Goal: Transaction & Acquisition: Purchase product/service

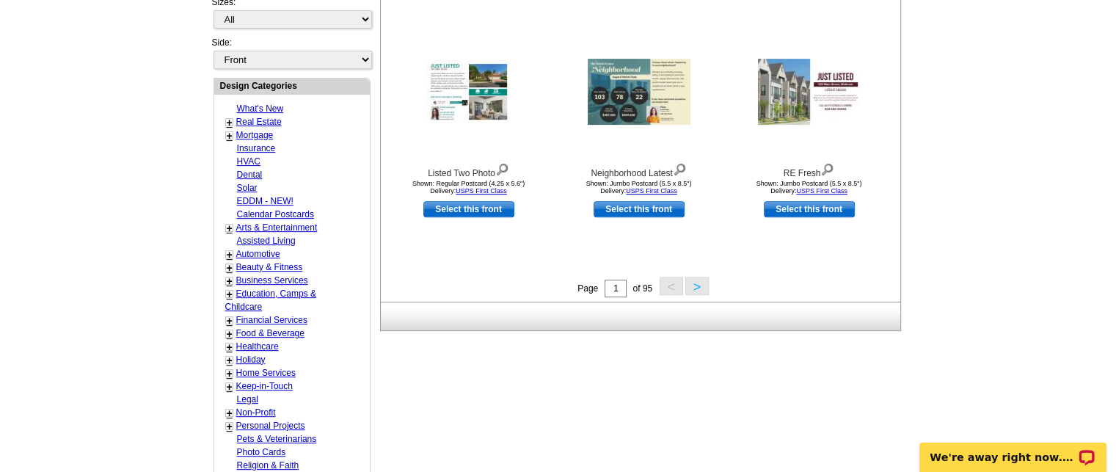
scroll to position [534, 0]
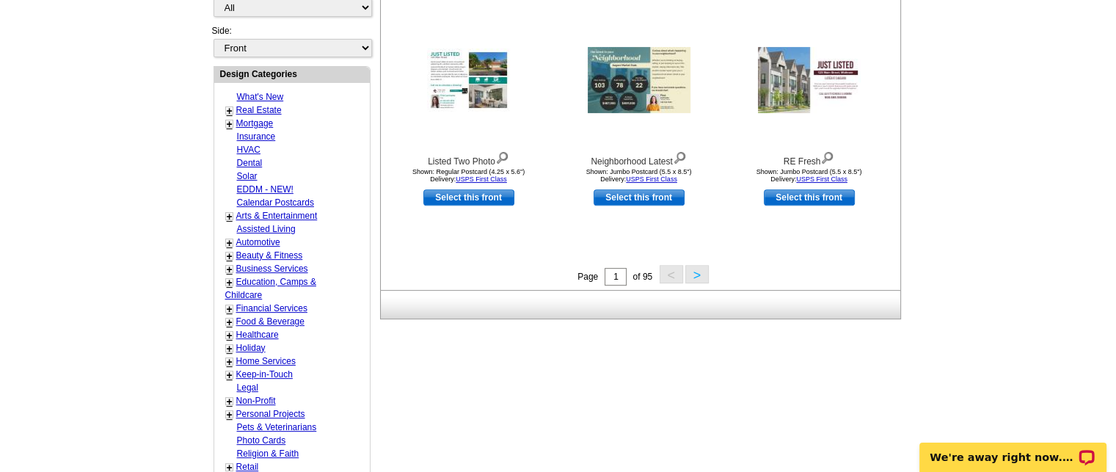
click at [252, 105] on link "Real Estate" at bounding box center [258, 110] width 45 height 10
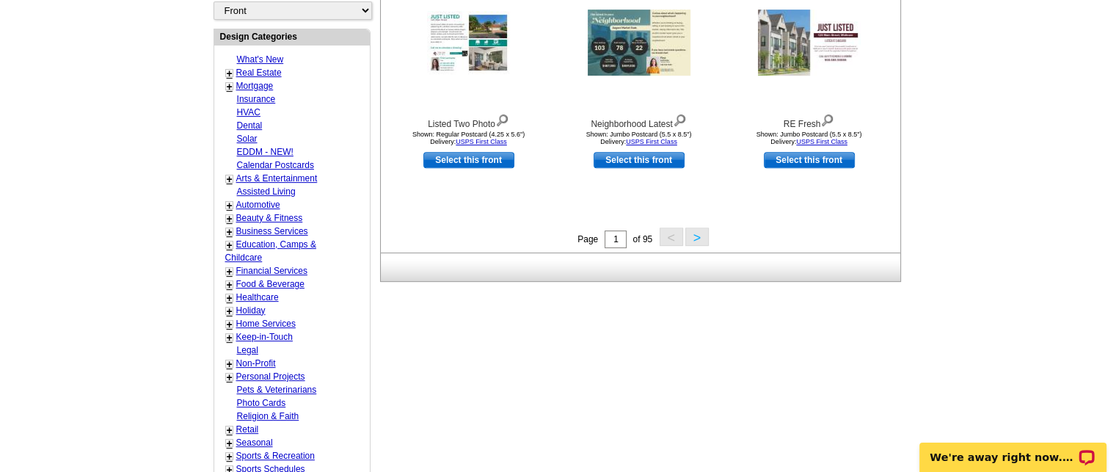
scroll to position [641, 0]
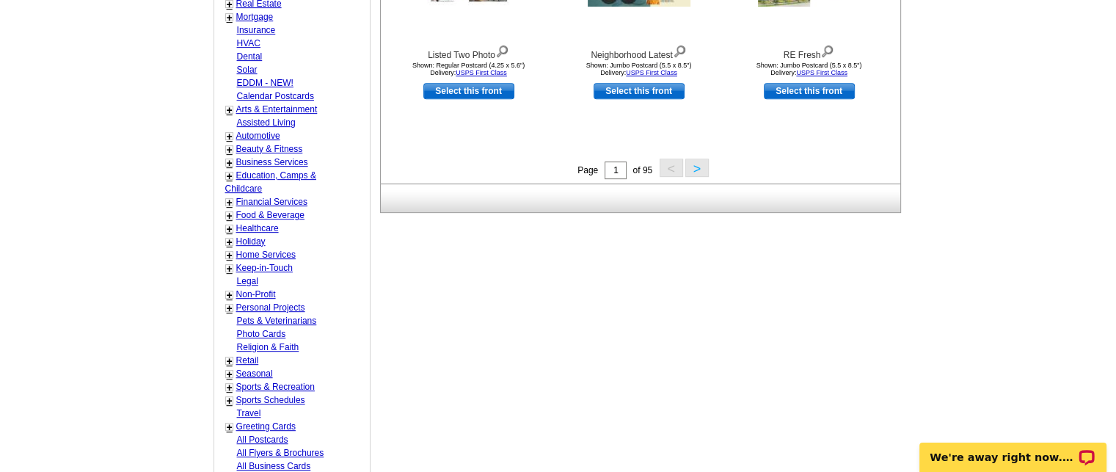
click at [244, 368] on link "Seasonal" at bounding box center [254, 373] width 37 height 10
select select "816"
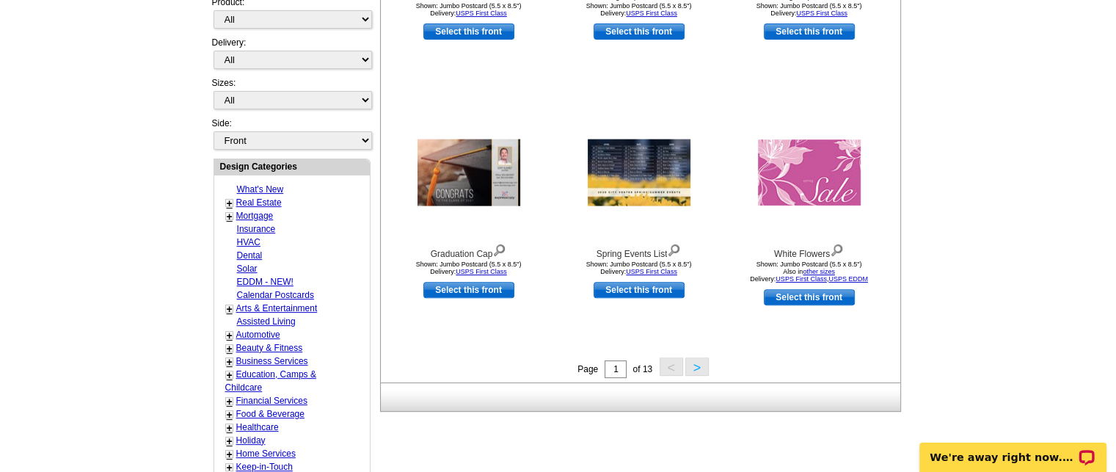
scroll to position [491, 0]
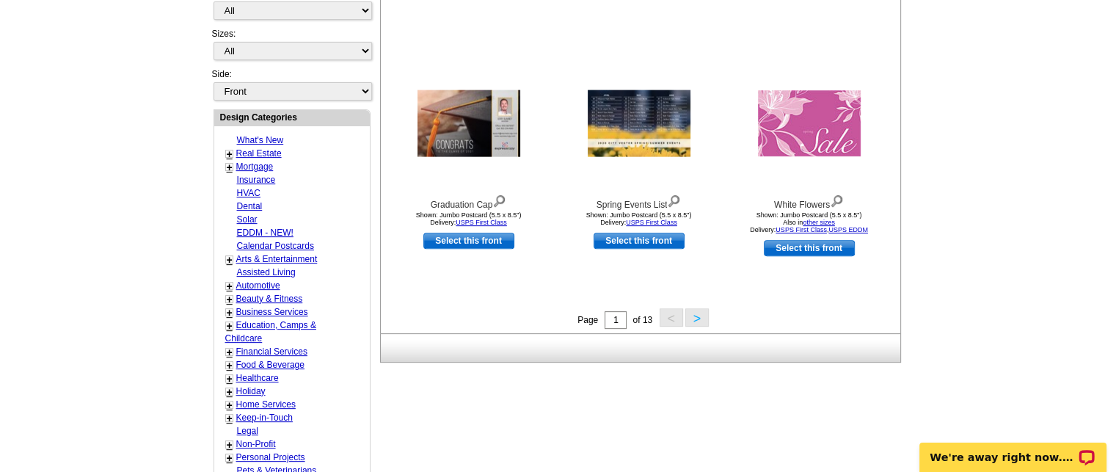
click at [699, 323] on button ">" at bounding box center [696, 317] width 23 height 18
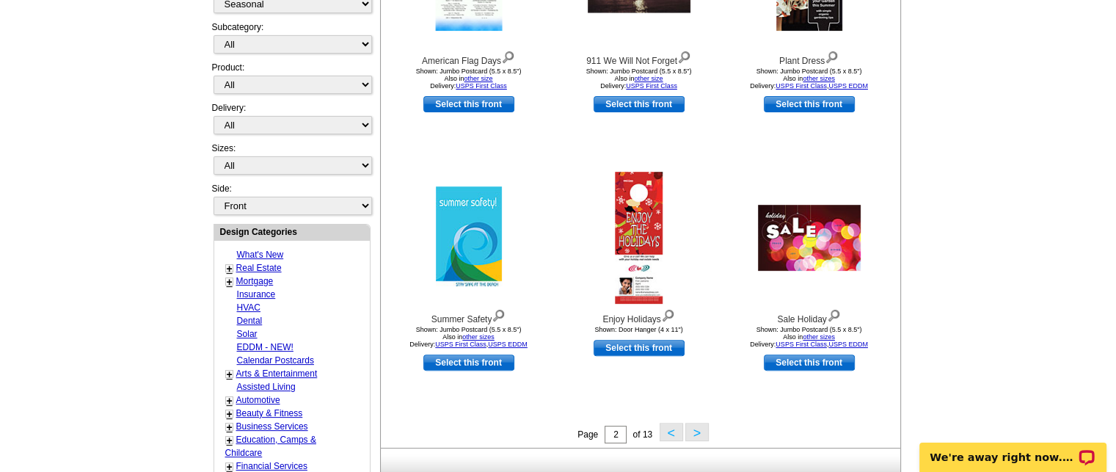
scroll to position [440, 0]
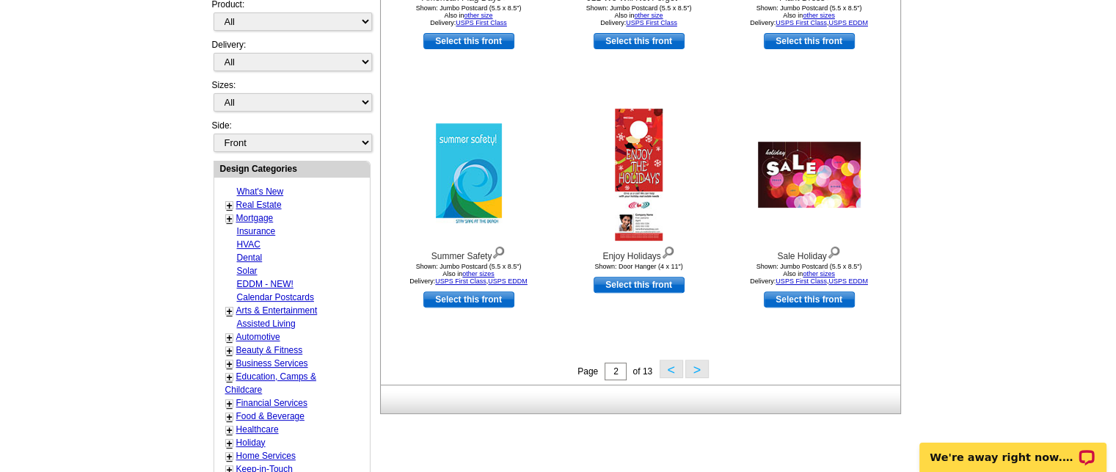
click at [695, 367] on button ">" at bounding box center [696, 369] width 23 height 18
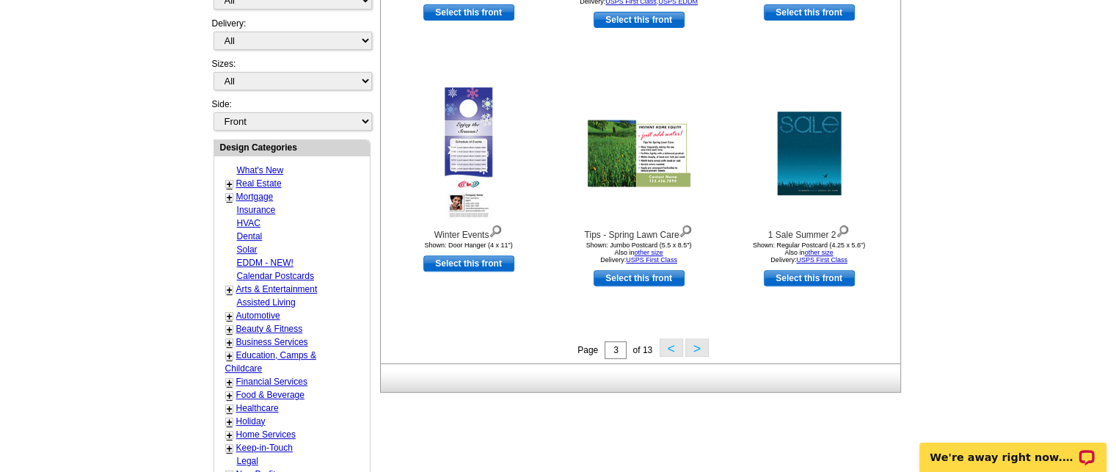
scroll to position [465, 0]
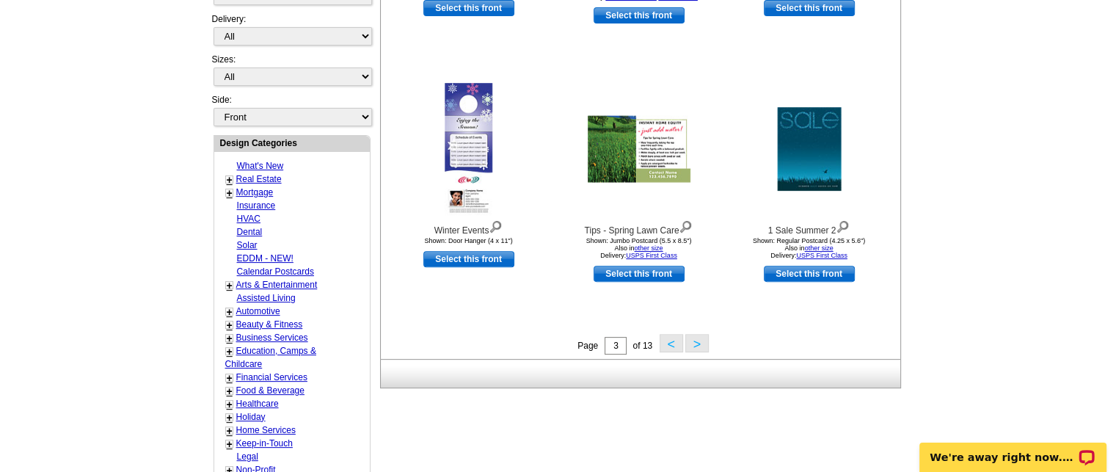
click at [693, 346] on button ">" at bounding box center [696, 343] width 23 height 18
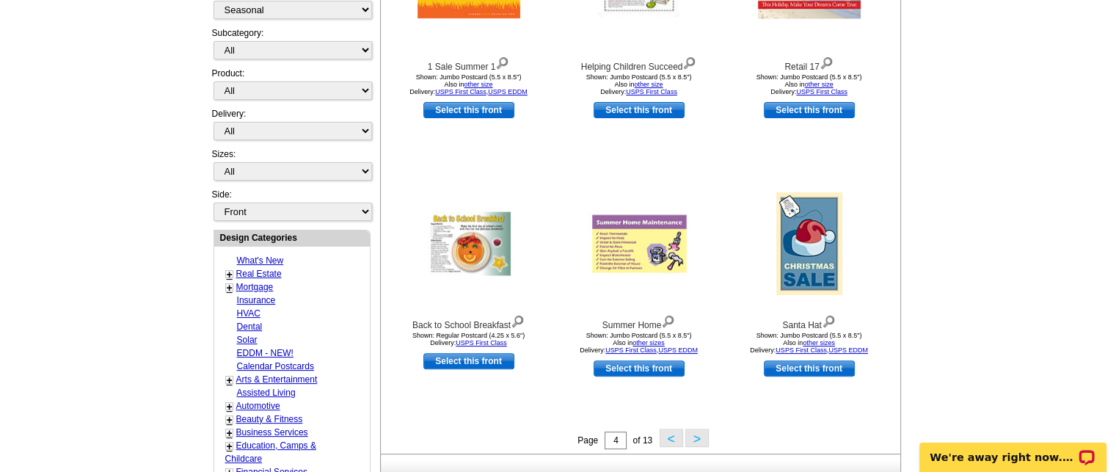
scroll to position [367, 0]
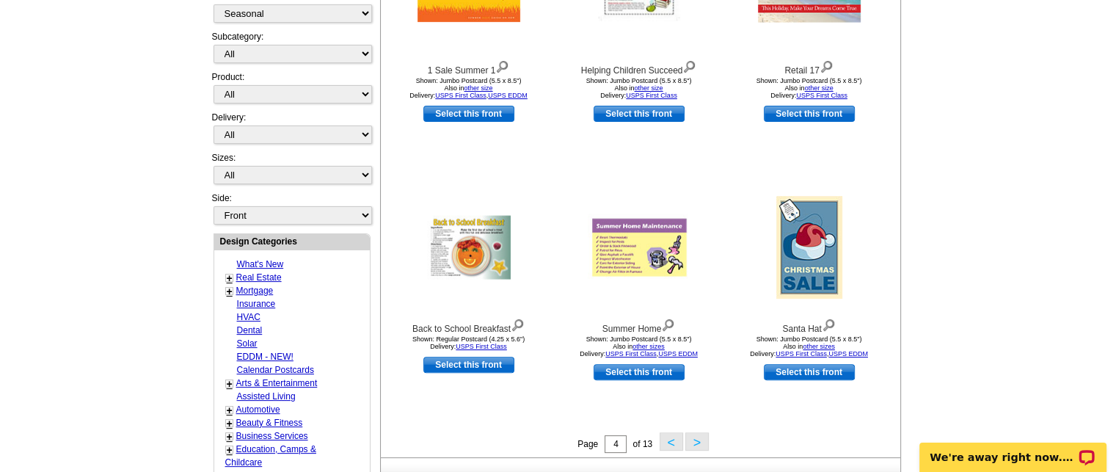
click at [699, 445] on button ">" at bounding box center [696, 441] width 23 height 18
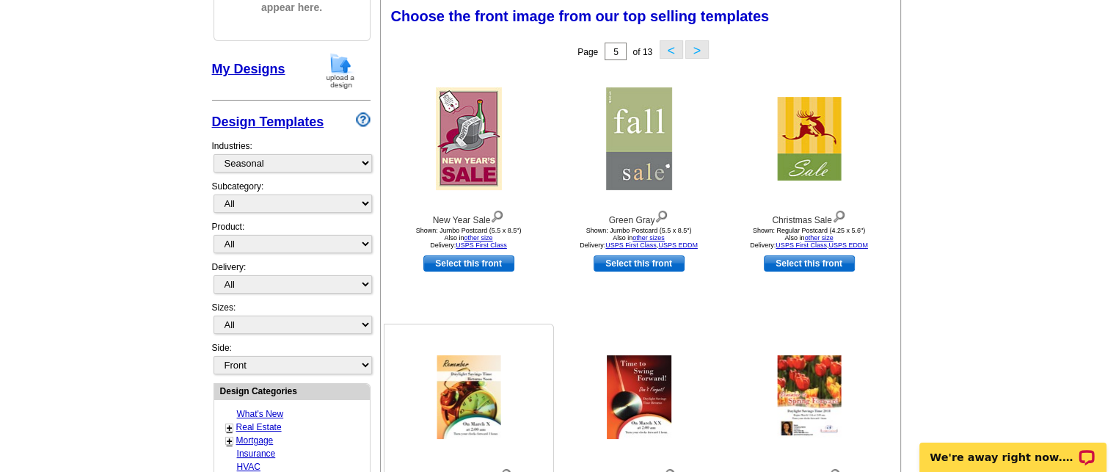
scroll to position [216, 0]
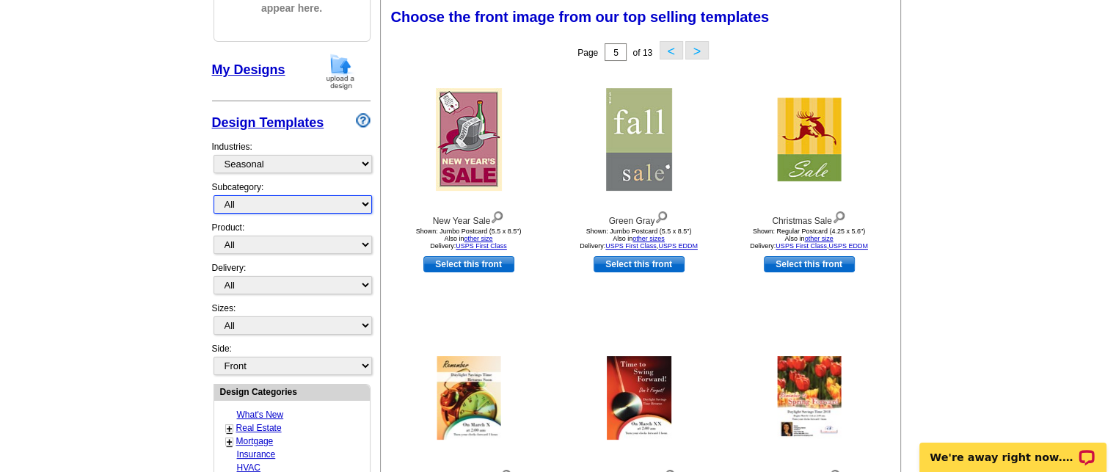
click at [230, 206] on select "All Graduation Back to School Fall Winter Spring Summer" at bounding box center [293, 204] width 159 height 18
select select "818"
click at [214, 195] on select "All Graduation Back to School Fall Winter Spring Summer" at bounding box center [293, 204] width 159 height 18
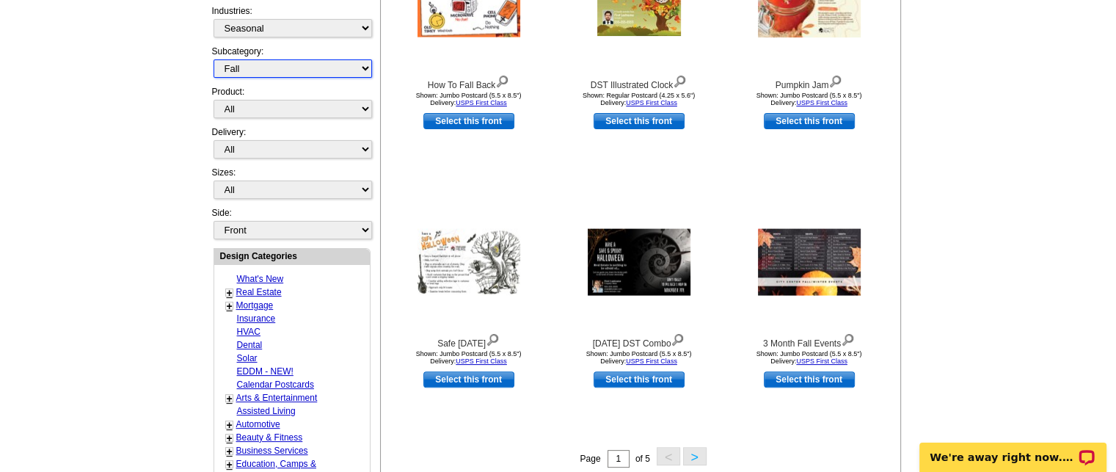
scroll to position [357, 0]
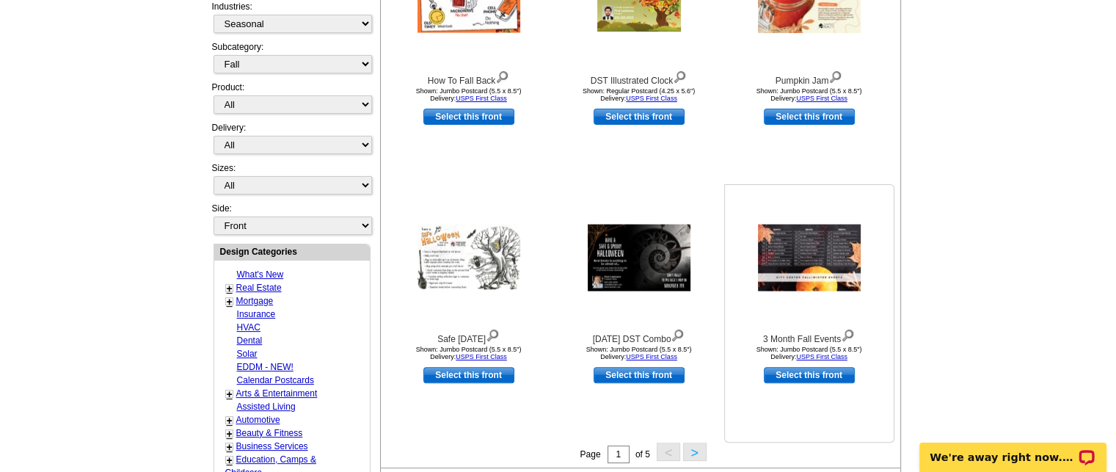
click at [796, 377] on link "Select this front" at bounding box center [809, 375] width 91 height 16
select select "2"
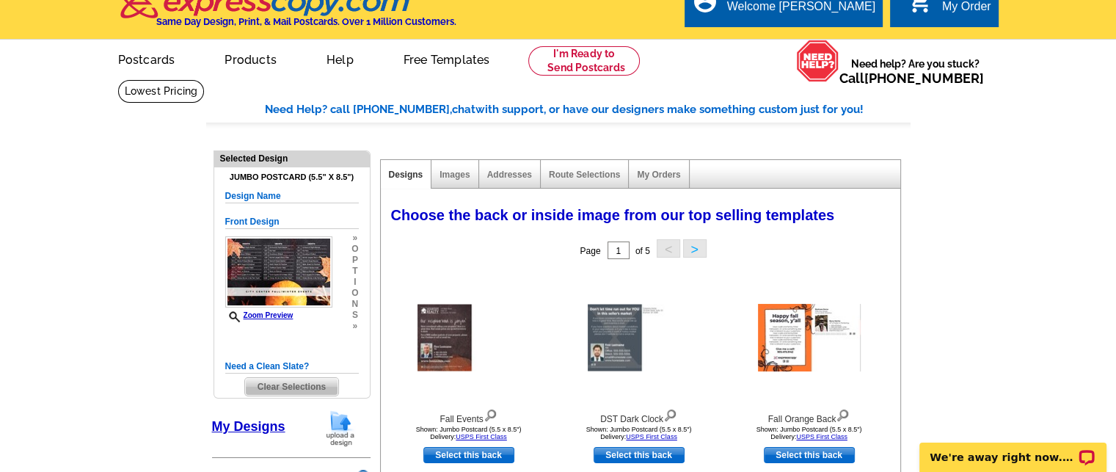
scroll to position [18, 0]
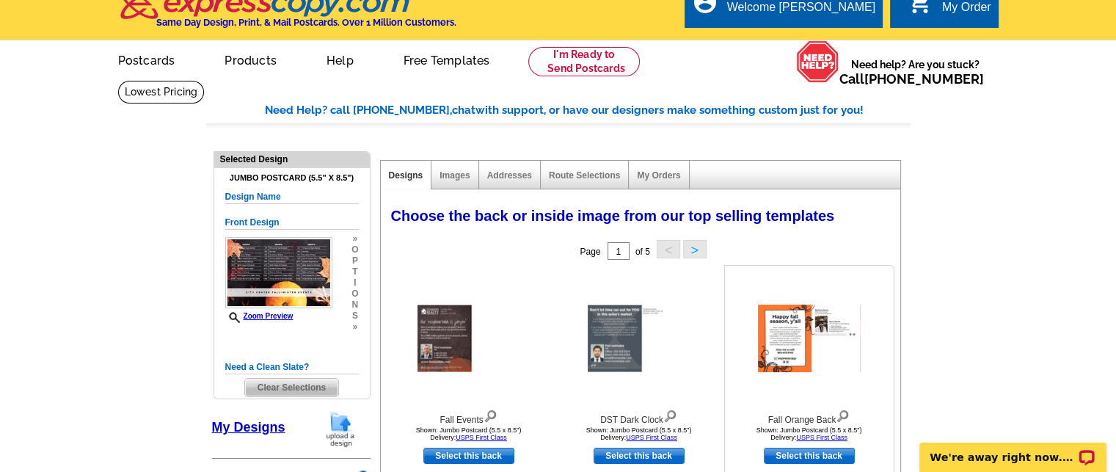
click at [796, 454] on link "Select this back" at bounding box center [809, 456] width 91 height 16
select select "front"
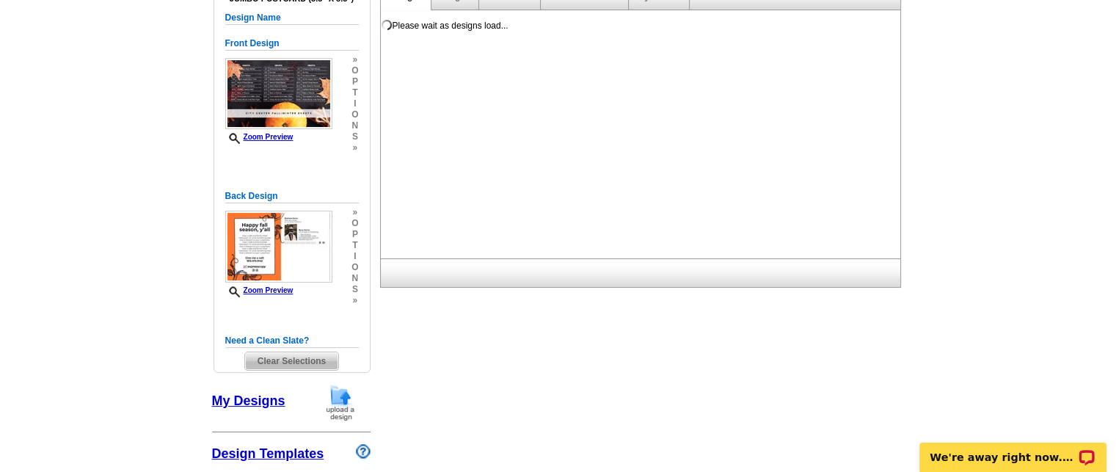
scroll to position [197, 0]
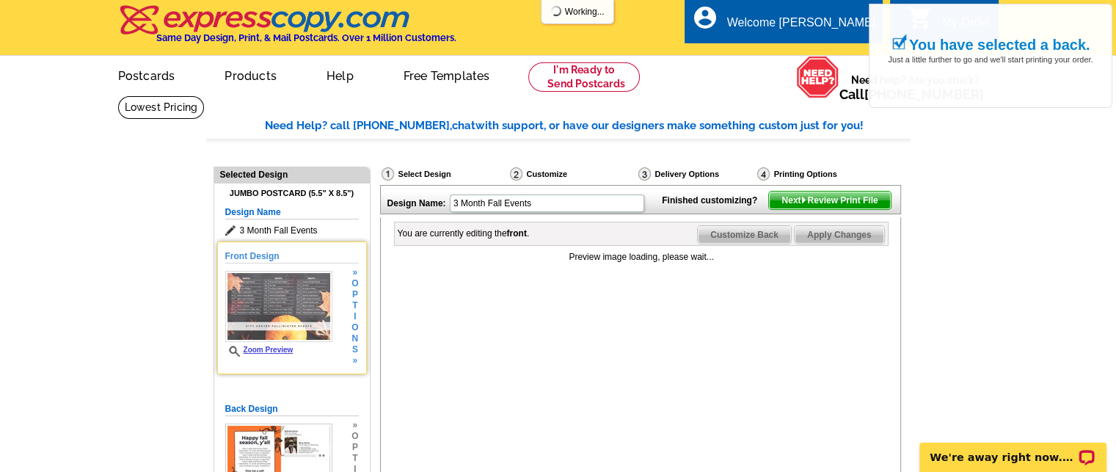
click at [252, 347] on link "Zoom Preview" at bounding box center [259, 350] width 68 height 8
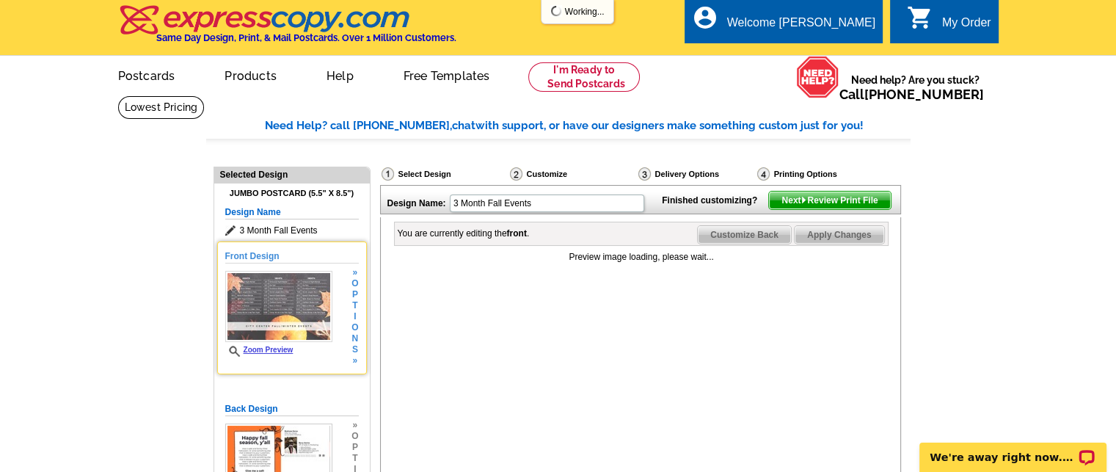
click at [255, 353] on link "Zoom Preview" at bounding box center [259, 350] width 68 height 8
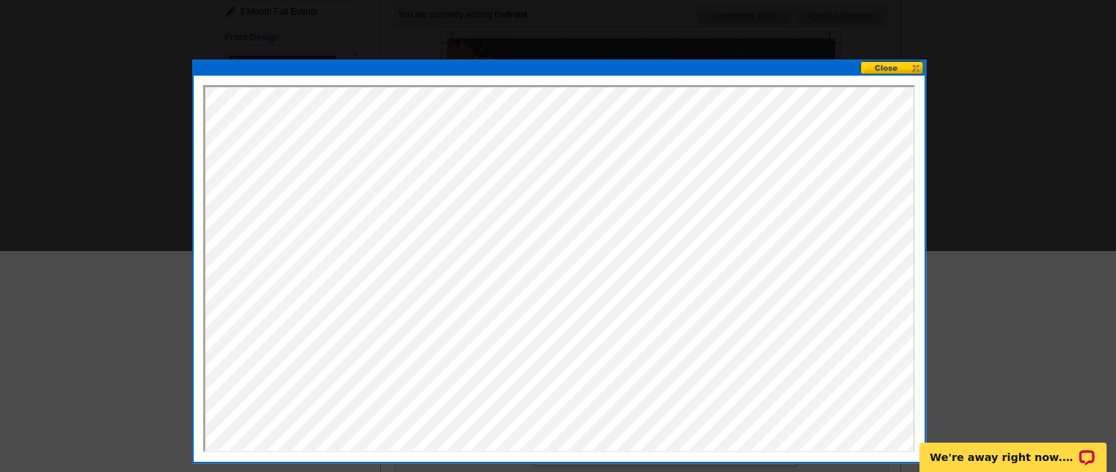
click at [884, 73] on button at bounding box center [892, 68] width 65 height 14
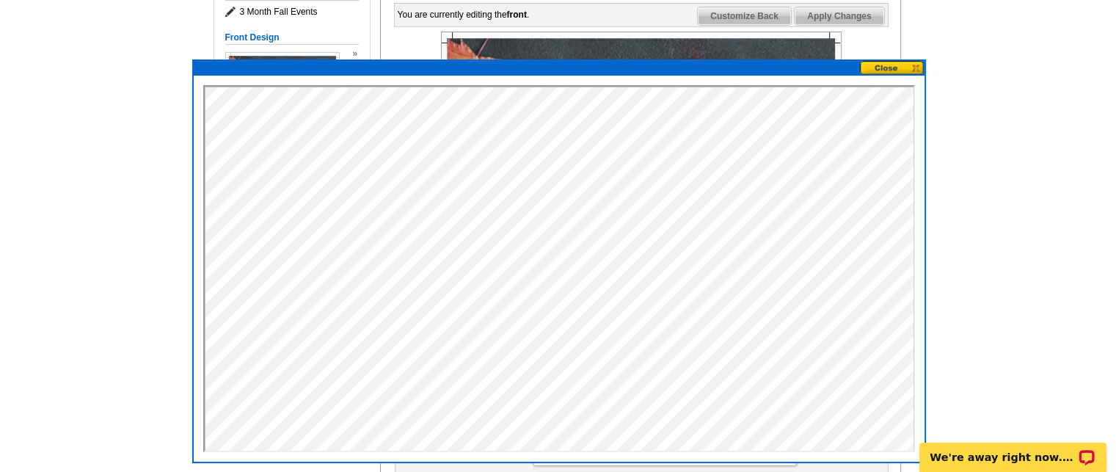
click at [883, 64] on button at bounding box center [892, 68] width 65 height 14
click at [892, 70] on button at bounding box center [892, 68] width 65 height 14
click at [884, 69] on button at bounding box center [892, 68] width 65 height 14
click at [908, 76] on div at bounding box center [559, 269] width 731 height 386
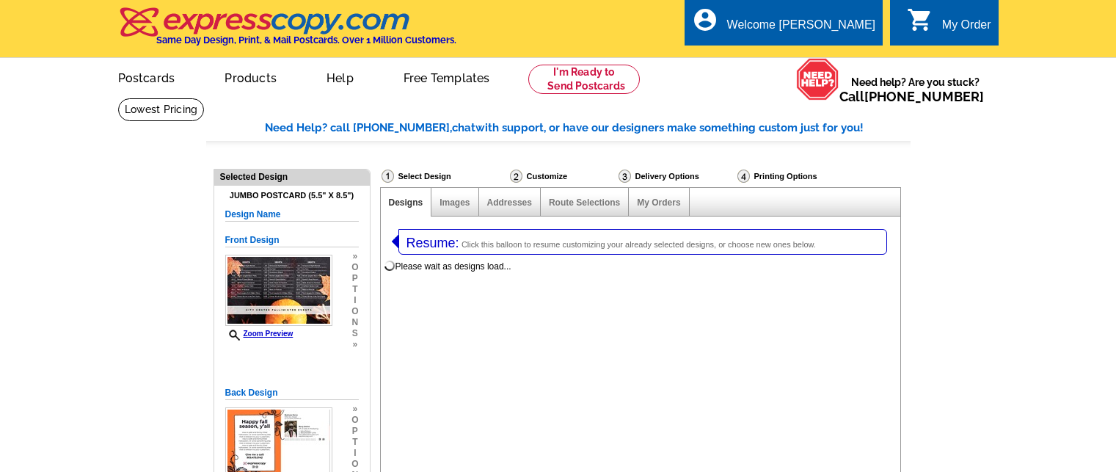
select select
select select "2"
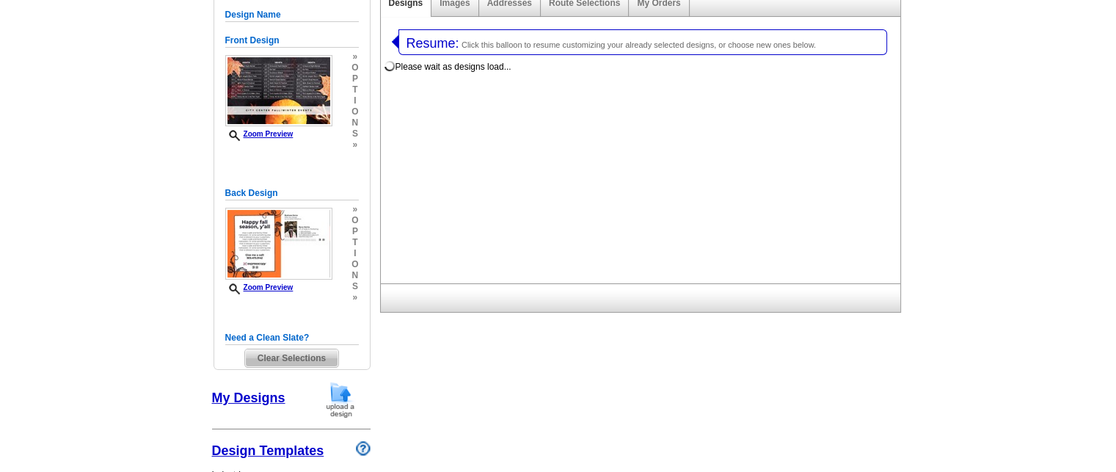
select select "785"
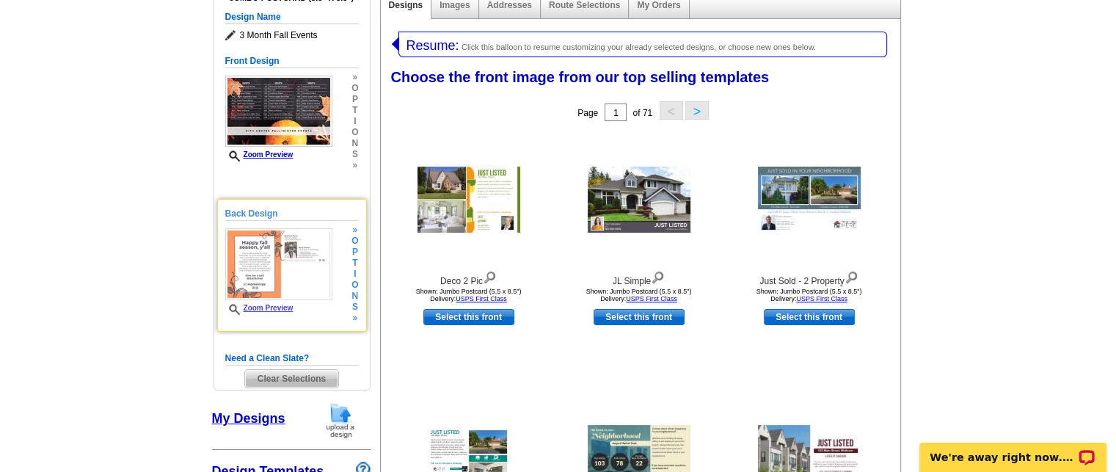
click at [255, 265] on img at bounding box center [278, 264] width 107 height 72
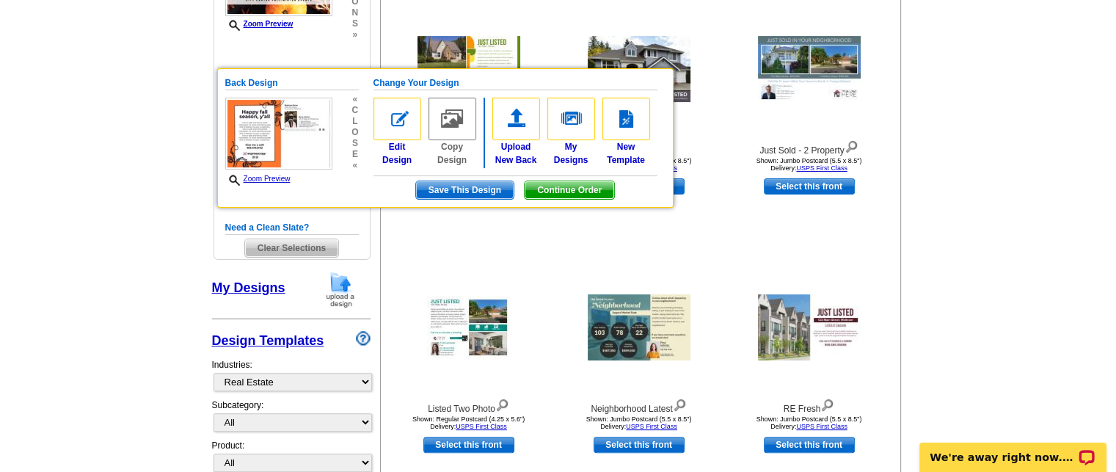
scroll to position [314, 0]
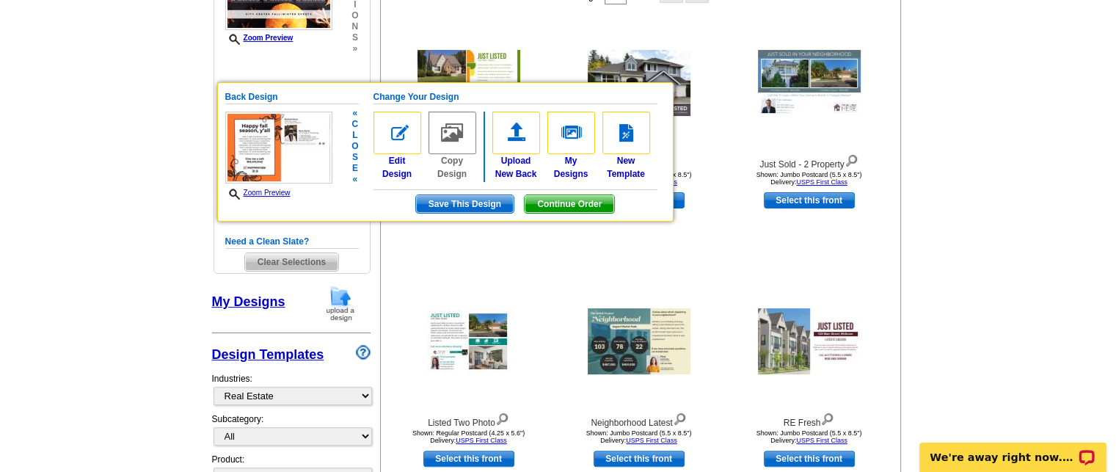
click at [255, 142] on img at bounding box center [278, 148] width 107 height 72
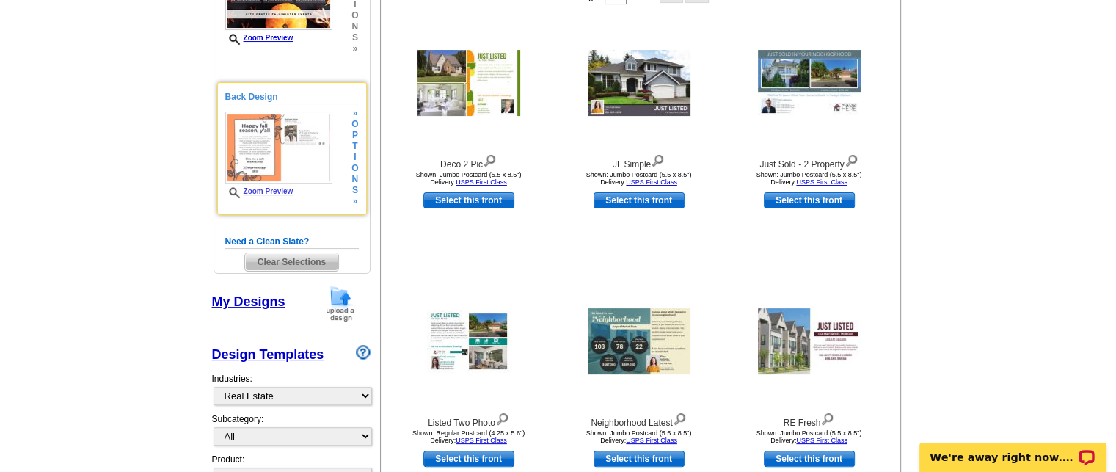
click at [255, 142] on img at bounding box center [278, 148] width 107 height 72
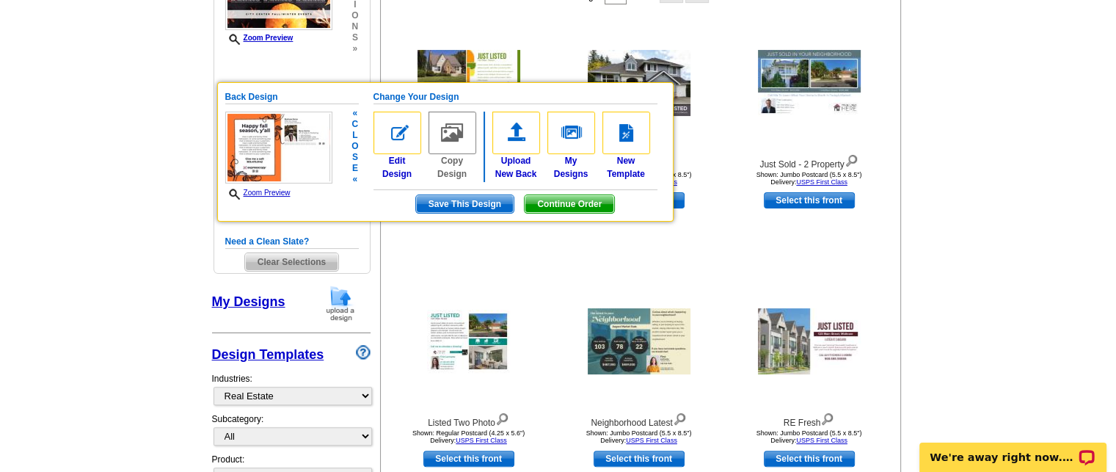
click at [258, 194] on link "Zoom Preview" at bounding box center [257, 193] width 65 height 8
click at [559, 208] on span "Continue Order" at bounding box center [570, 204] width 90 height 18
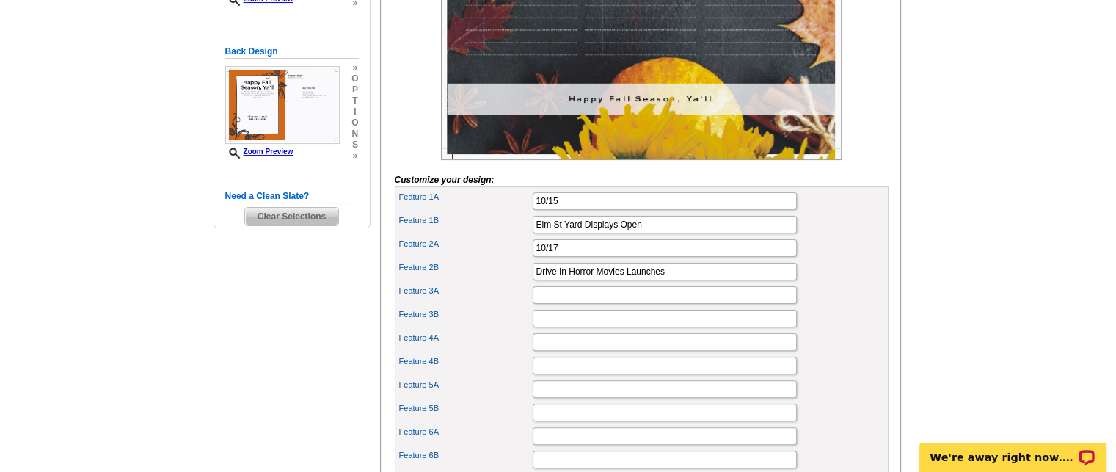
scroll to position [178, 0]
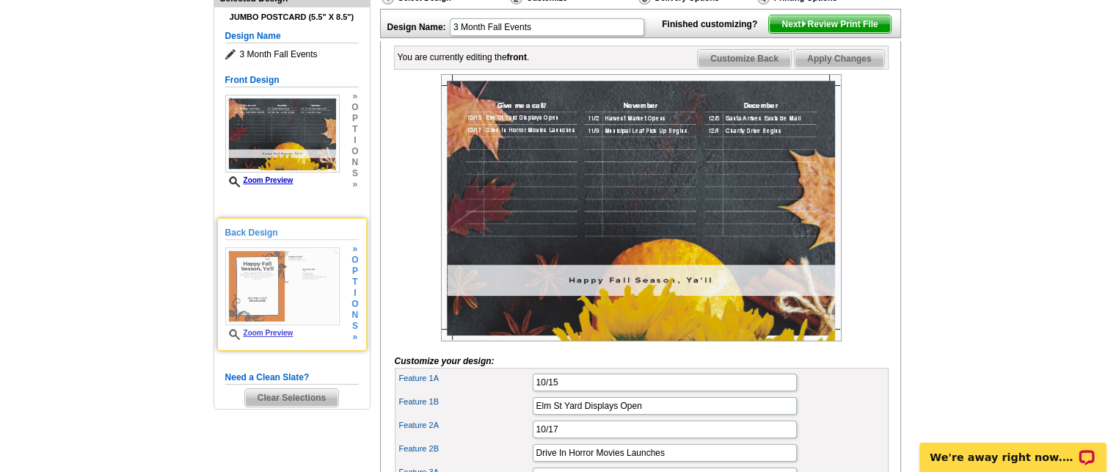
click at [257, 305] on img at bounding box center [282, 286] width 114 height 78
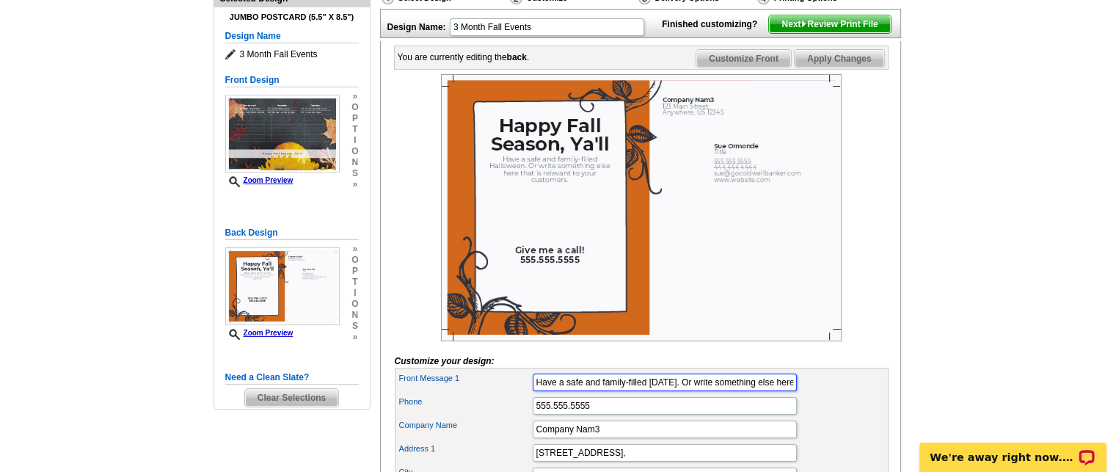
scroll to position [0, 149]
drag, startPoint x: 647, startPoint y: 407, endPoint x: 883, endPoint y: 404, distance: 235.6
click at [883, 394] on div "Front Message 1 Have a safe and family-filled Halloween. Or write something els…" at bounding box center [642, 382] width 488 height 23
click at [686, 341] on img at bounding box center [641, 207] width 401 height 267
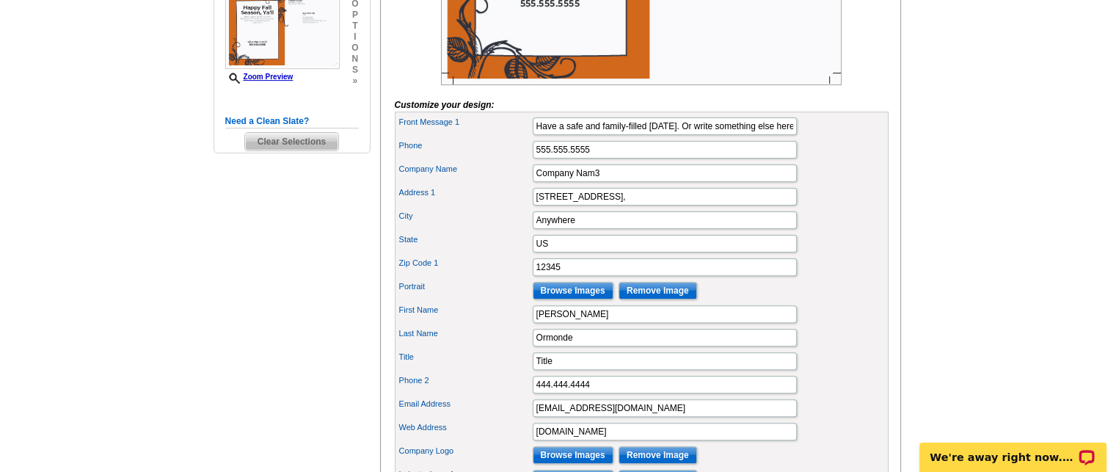
scroll to position [325, 0]
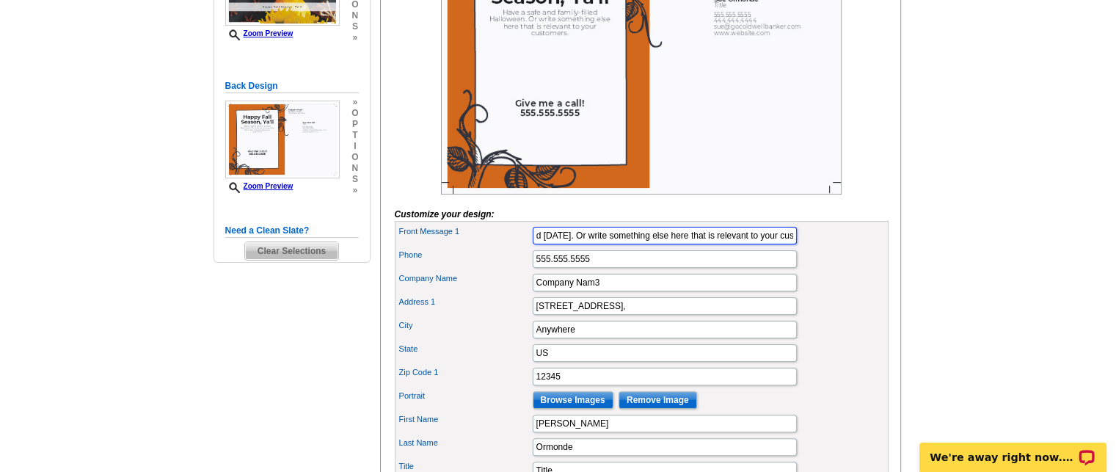
drag, startPoint x: 534, startPoint y: 261, endPoint x: 793, endPoint y: 267, distance: 259.1
click at [793, 244] on input "Have a safe and family-filled Halloween. Or write something else here that is r…" at bounding box center [665, 236] width 264 height 18
click at [564, 244] on input "It's Fall season" at bounding box center [665, 236] width 264 height 18
click at [608, 244] on input "It's Fall Season" at bounding box center [665, 236] width 264 height 18
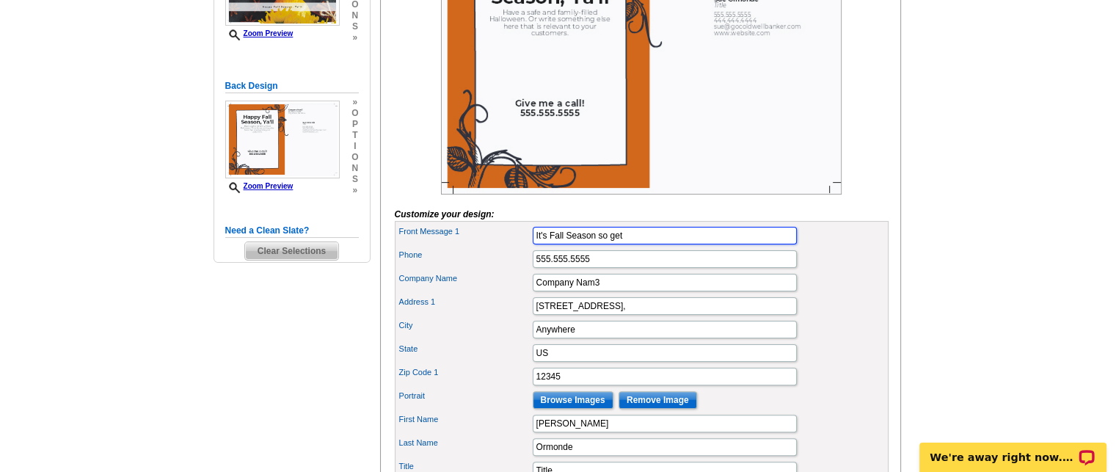
drag, startPoint x: 600, startPoint y: 257, endPoint x: 780, endPoint y: 260, distance: 180.6
click at [780, 244] on input "It's Fall Season so get" at bounding box center [665, 236] width 264 height 18
click at [710, 244] on input "It's Fall Season get your FREE Starbucks card The coffee is on me!" at bounding box center [665, 236] width 264 height 18
type input "It's Fall Season get your FREE Starbucks card. The coffee is on me!"
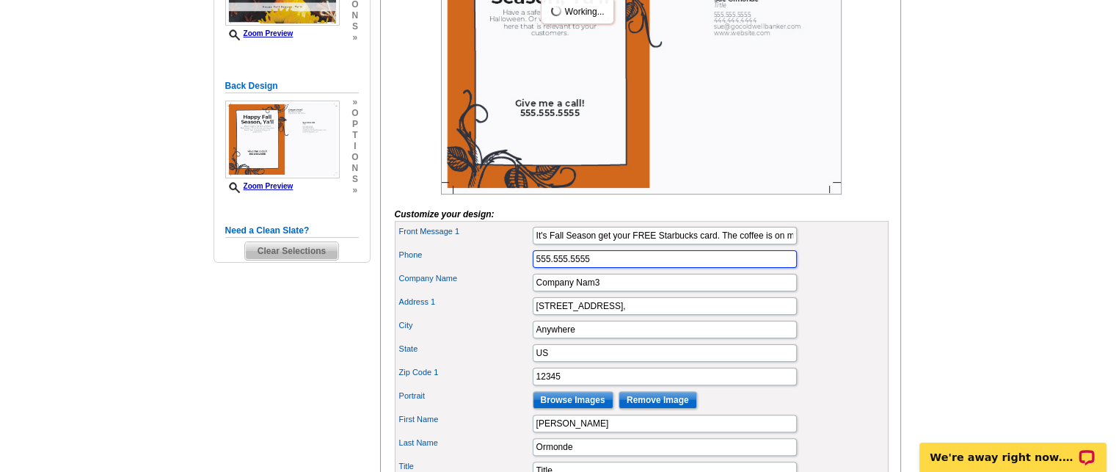
scroll to position [0, 0]
drag, startPoint x: 537, startPoint y: 285, endPoint x: 882, endPoint y: 277, distance: 345.0
click at [887, 288] on div "Front Message 1 It's Fall Season get your FREE Starbucks card. The coffee is on…" at bounding box center [642, 423] width 494 height 405
type input "925-858-7355"
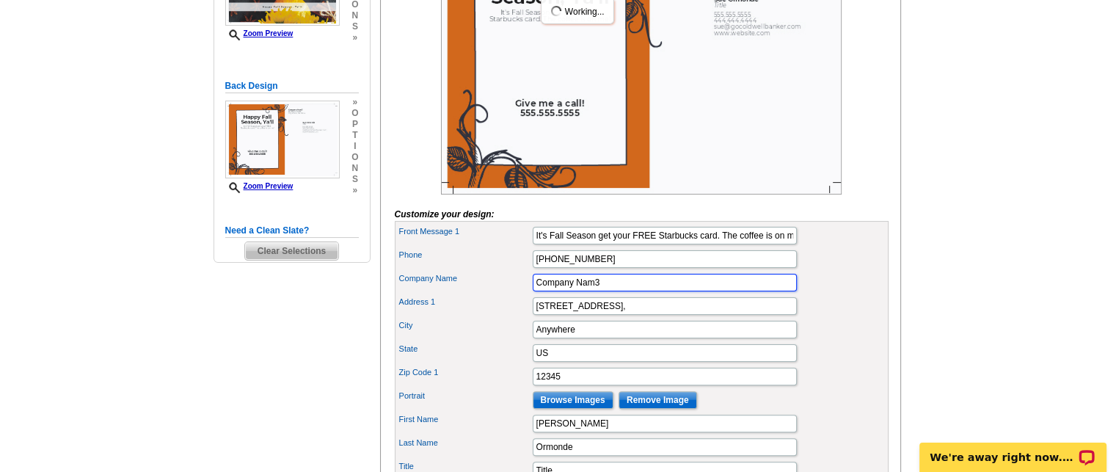
drag, startPoint x: 534, startPoint y: 304, endPoint x: 699, endPoint y: 305, distance: 164.4
click at [699, 291] on input "Company Nam3" at bounding box center [665, 283] width 264 height 18
type input "Coldwell Banker Valley Central"
drag, startPoint x: 536, startPoint y: 328, endPoint x: 708, endPoint y: 338, distance: 172.0
click at [708, 318] on div "Address 1 123 Main Street," at bounding box center [642, 305] width 488 height 23
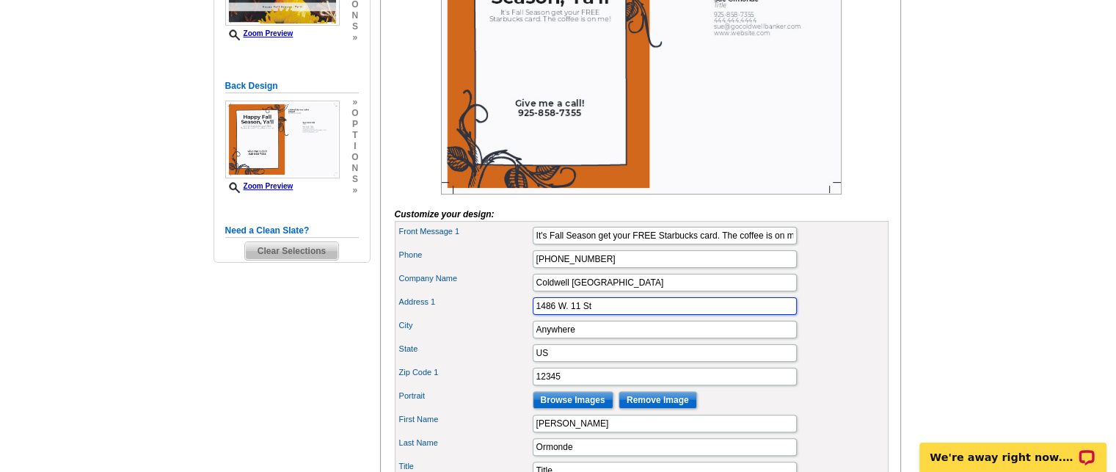
type input "1486 W. 11 St"
drag, startPoint x: 533, startPoint y: 358, endPoint x: 770, endPoint y: 340, distance: 237.7
click at [763, 341] on div "City Anywhere" at bounding box center [642, 329] width 488 height 23
type input "Tracy"
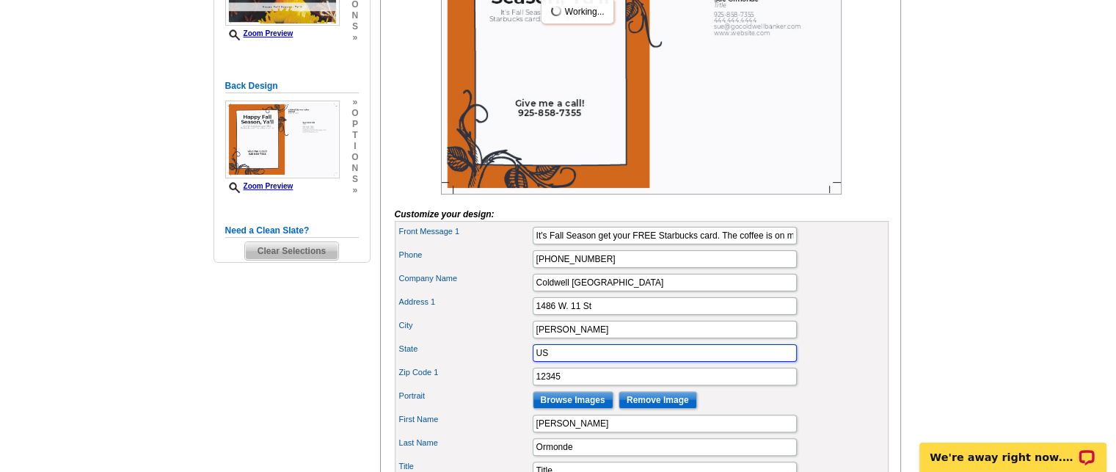
drag, startPoint x: 534, startPoint y: 369, endPoint x: 556, endPoint y: 370, distance: 22.0
click at [556, 362] on input "US" at bounding box center [665, 353] width 264 height 18
type input "Ca"
drag, startPoint x: 534, startPoint y: 400, endPoint x: 666, endPoint y: 404, distance: 132.2
click at [658, 412] on div "Front Message 1 It's Fall Season get your FREE Starbucks card. The coffee is on…" at bounding box center [642, 423] width 494 height 405
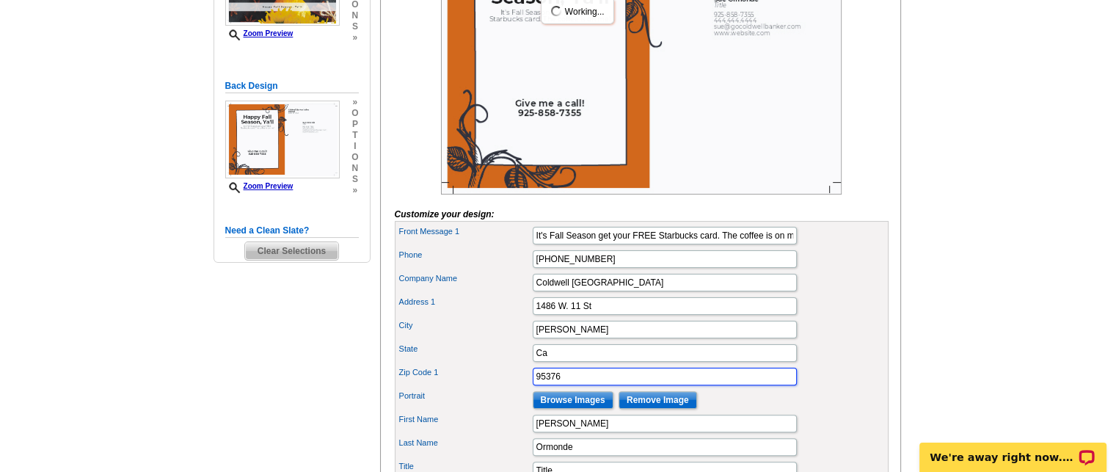
type input "95376"
drag, startPoint x: 989, startPoint y: 253, endPoint x: 976, endPoint y: 255, distance: 13.3
click at [989, 253] on main "Need Help? call 800-260-5887, chat with support, or have our designers make som…" at bounding box center [558, 286] width 1116 height 1027
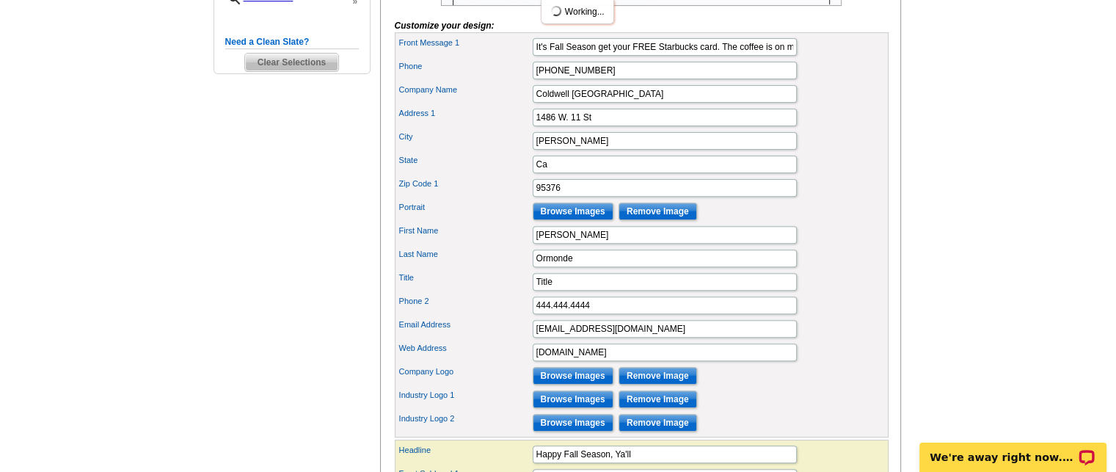
scroll to position [556, 0]
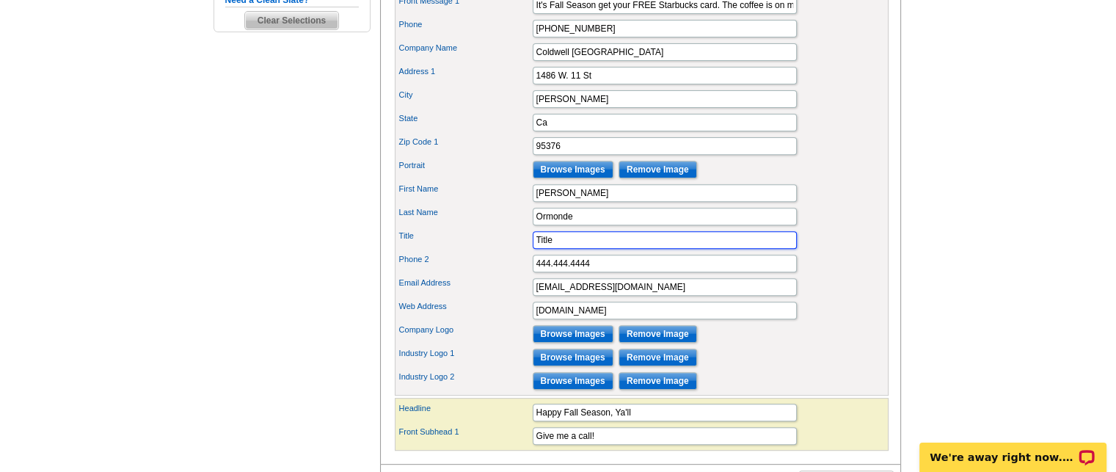
drag, startPoint x: 534, startPoint y: 261, endPoint x: 605, endPoint y: 264, distance: 70.5
click at [605, 249] on input "Title" at bounding box center [665, 240] width 264 height 18
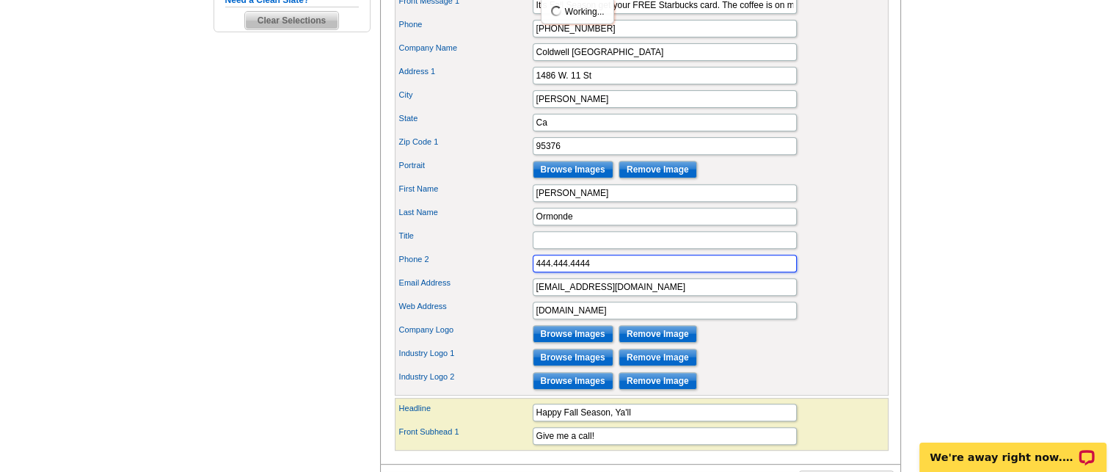
drag, startPoint x: 533, startPoint y: 280, endPoint x: 909, endPoint y: 306, distance: 376.6
click at [909, 306] on div "Need Help? call 800-260-5887, chat with support, or have our designers make som…" at bounding box center [558, 60] width 705 height 992
type input "925-858-7355"
drag, startPoint x: 556, startPoint y: 330, endPoint x: 743, endPoint y: 330, distance: 187.1
click at [743, 319] on input "www.website.com" at bounding box center [665, 311] width 264 height 18
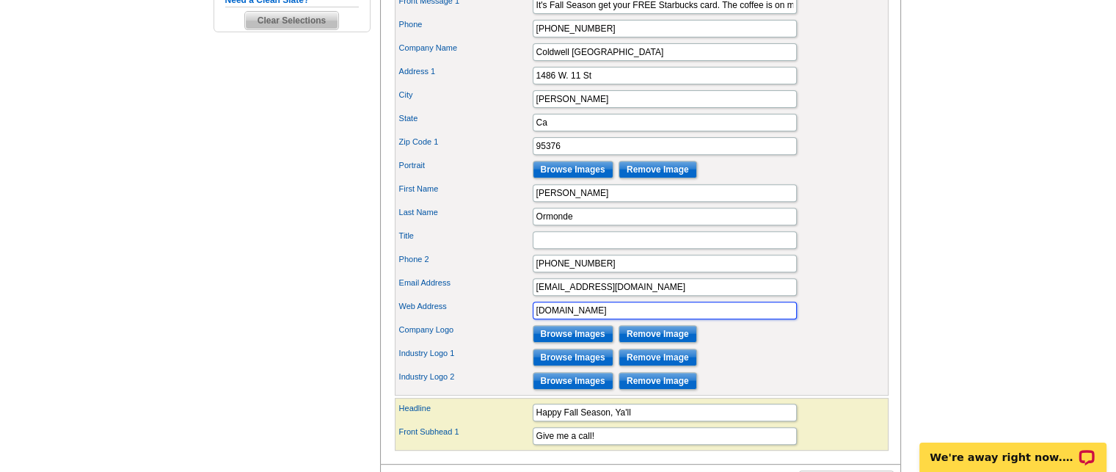
type input "www.sueormonde.com"
click at [848, 344] on div "Company Logo Browse Images Remove Image" at bounding box center [642, 333] width 488 height 23
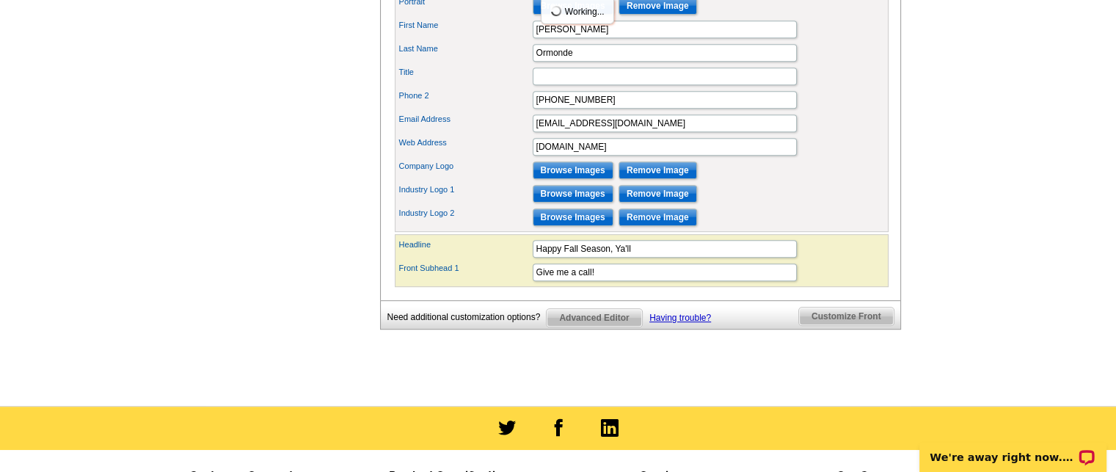
scroll to position [738, 0]
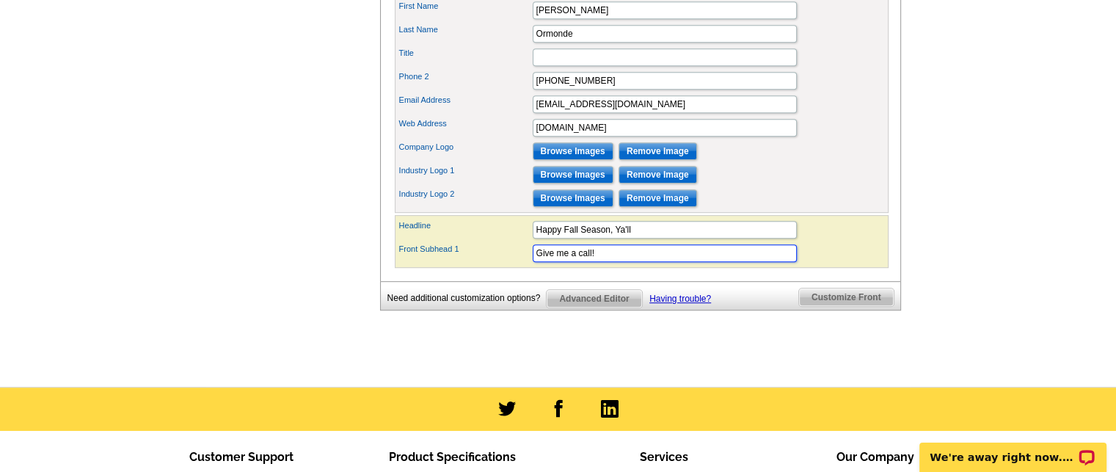
click at [611, 262] on input "Give me a call!" at bounding box center [665, 253] width 264 height 18
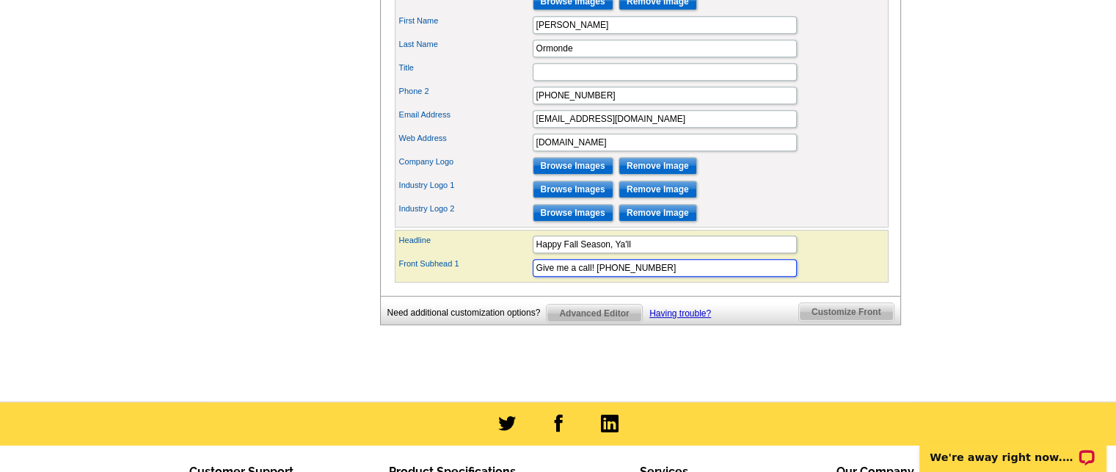
scroll to position [757, 0]
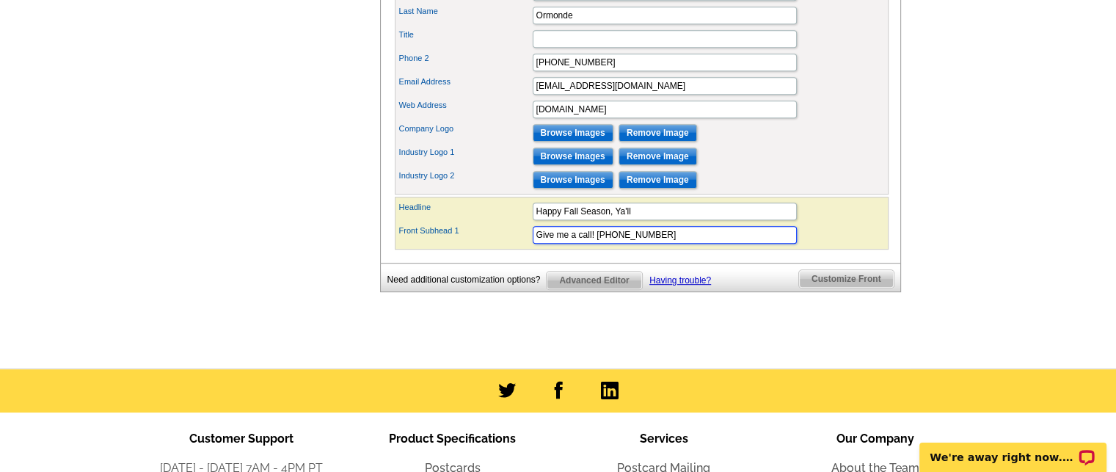
drag, startPoint x: 596, startPoint y: 251, endPoint x: 937, endPoint y: 261, distance: 341.4
type input "Give me a call!"
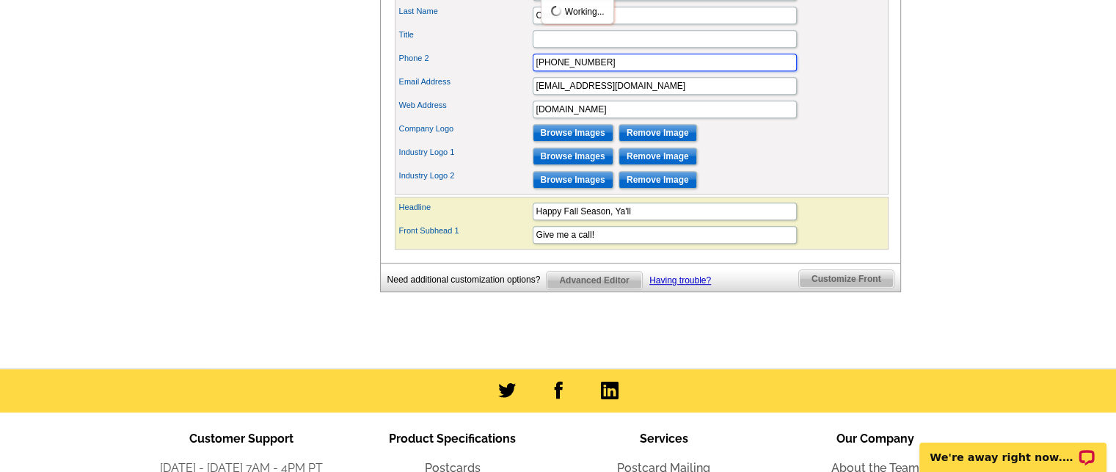
drag, startPoint x: 534, startPoint y: 81, endPoint x: 812, endPoint y: 35, distance: 281.2
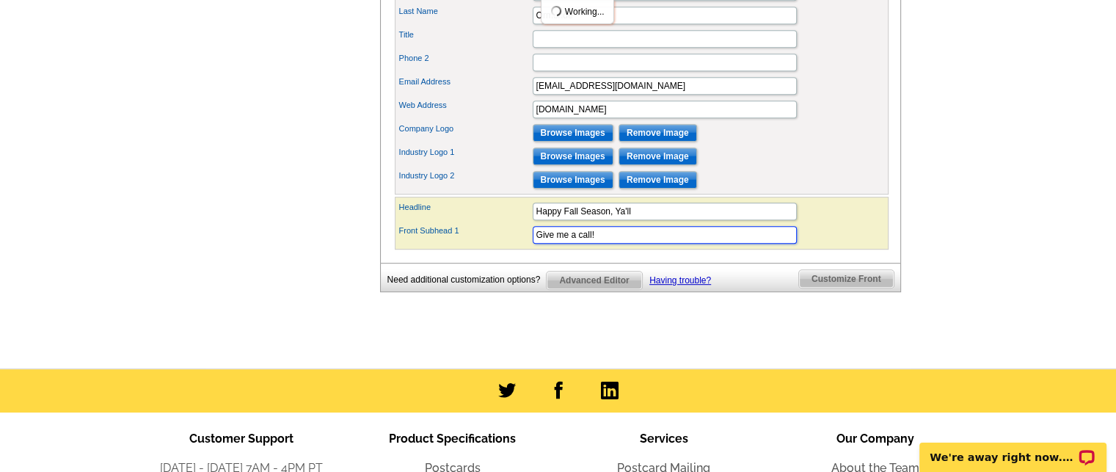
click at [606, 244] on input "Give me a call!" at bounding box center [665, 235] width 264 height 18
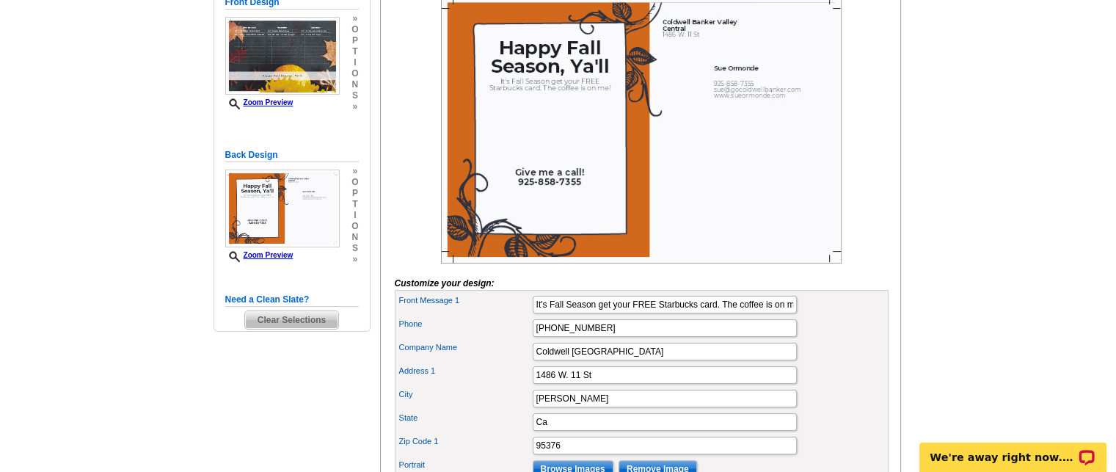
scroll to position [252, 0]
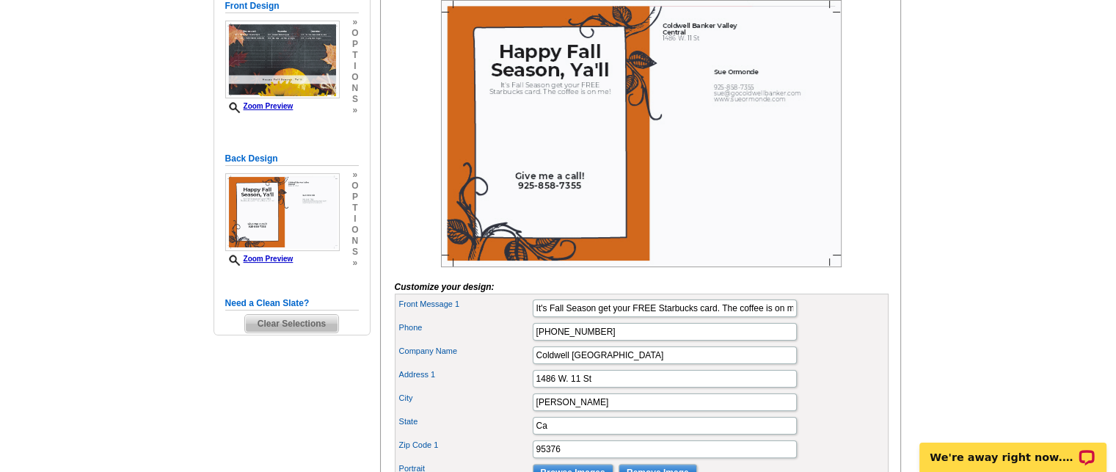
type input "Give me a call! 925-858-7355"
click at [787, 317] on input "It's Fall Season get your FREE Starbucks card. The coffee is on me!" at bounding box center [665, 308] width 264 height 18
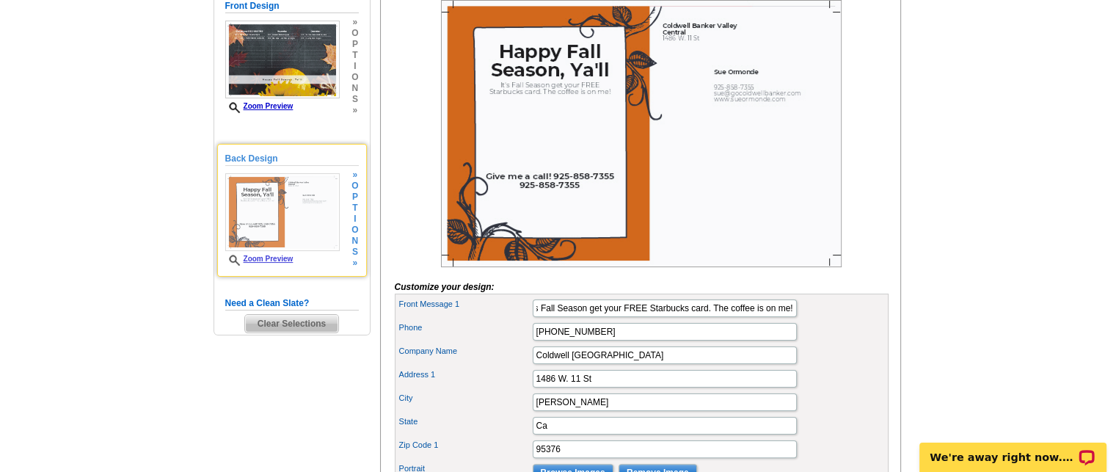
scroll to position [0, 0]
click at [301, 214] on img at bounding box center [282, 212] width 114 height 78
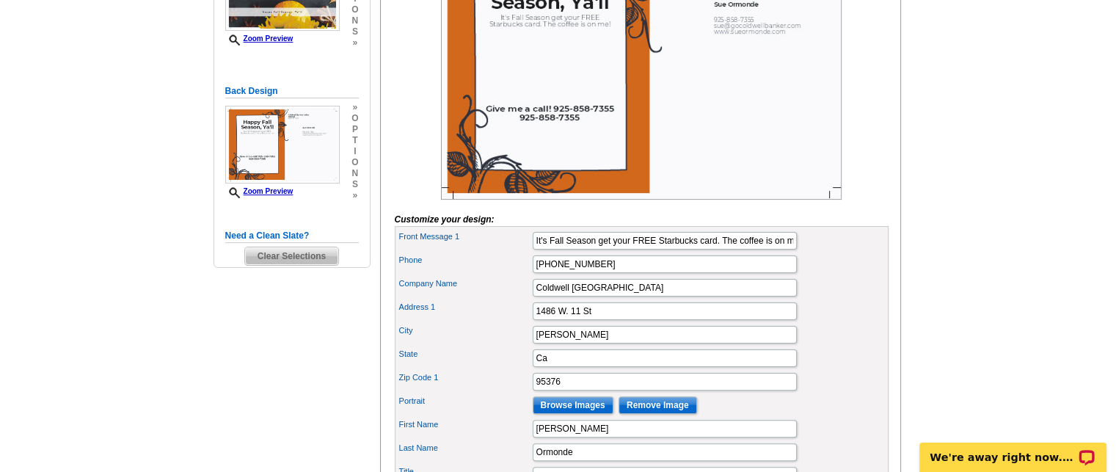
scroll to position [330, 0]
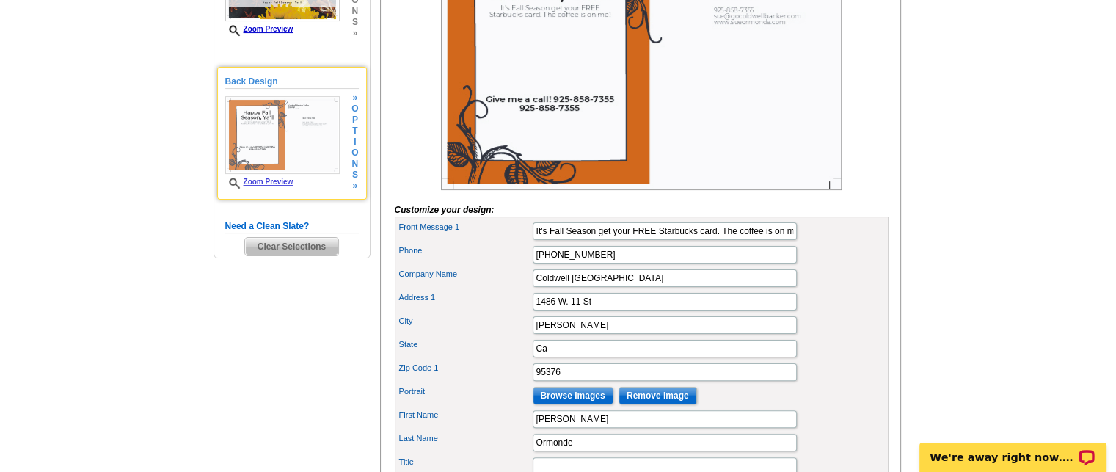
click at [311, 131] on img at bounding box center [282, 135] width 114 height 78
click at [263, 133] on img at bounding box center [282, 135] width 114 height 78
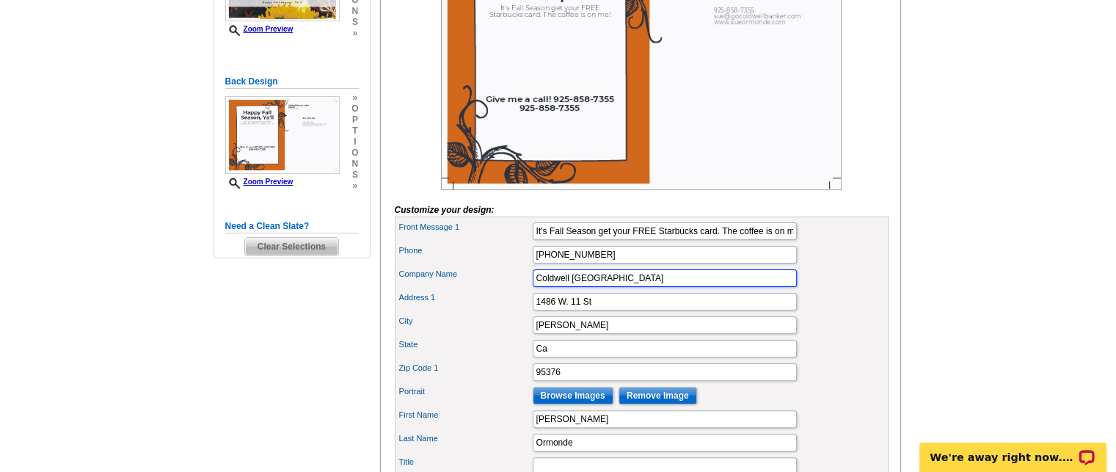
click at [534, 287] on input "Coldwell Banker Valley Central" at bounding box center [665, 278] width 264 height 18
type input "l"
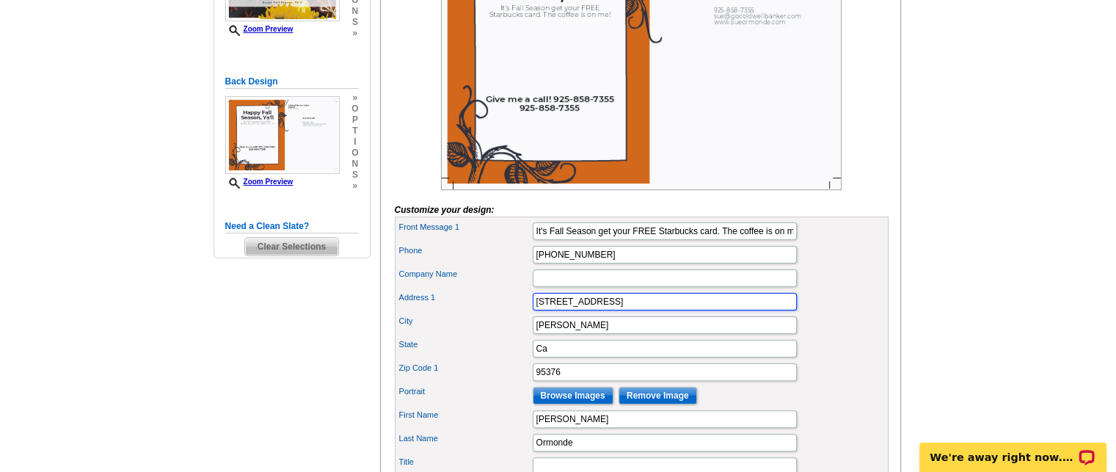
click at [534, 310] on input "86 W. 11 St" at bounding box center [665, 302] width 264 height 18
type input "t"
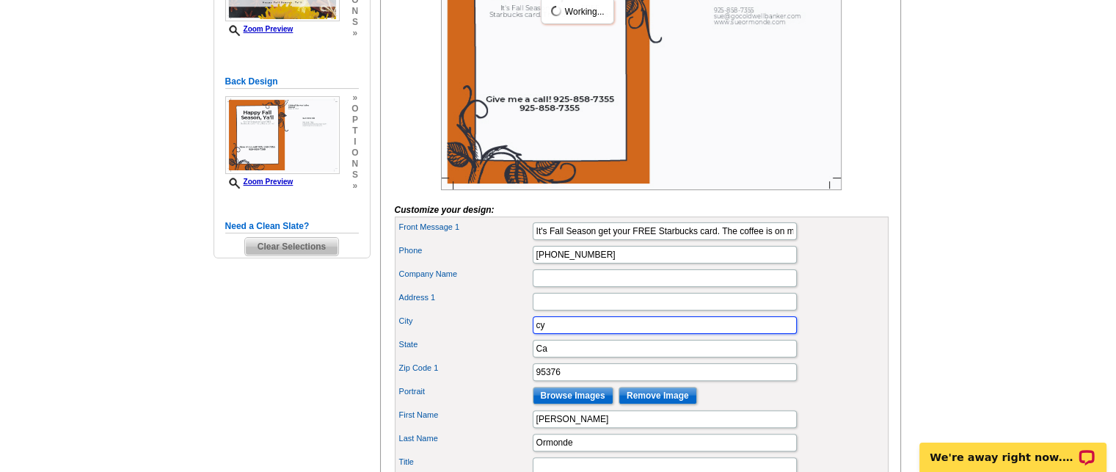
click at [534, 334] on input "cy" at bounding box center [665, 325] width 264 height 18
type input "y"
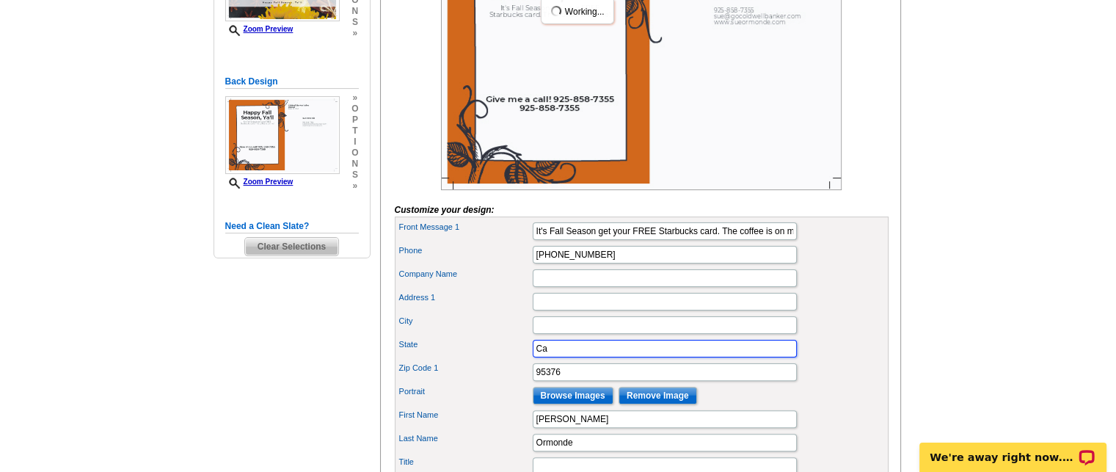
type input "a"
drag, startPoint x: 534, startPoint y: 372, endPoint x: 542, endPoint y: 360, distance: 14.7
click at [536, 357] on input "State" at bounding box center [665, 349] width 264 height 18
click at [533, 382] on div "Zip Code 1 95376" at bounding box center [642, 371] width 488 height 23
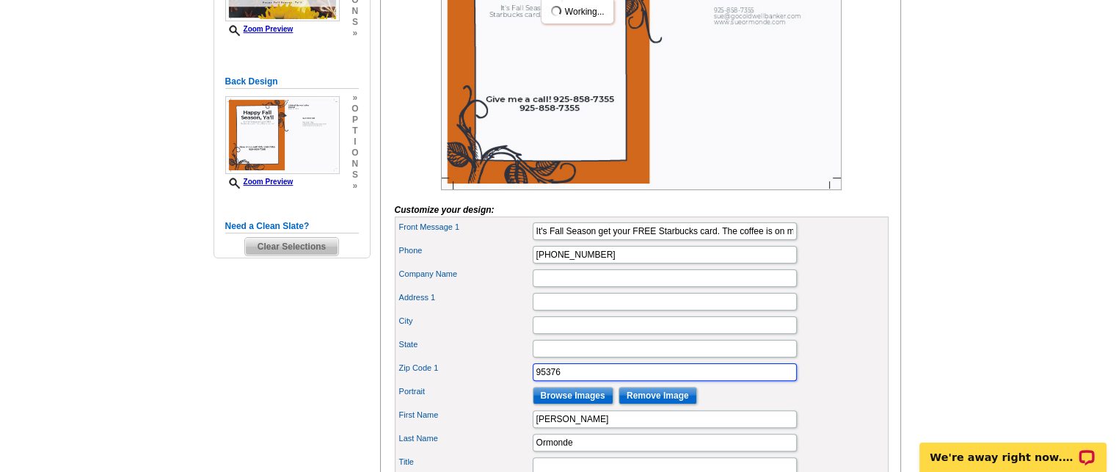
click at [537, 381] on input "95376" at bounding box center [665, 372] width 264 height 18
type input "6"
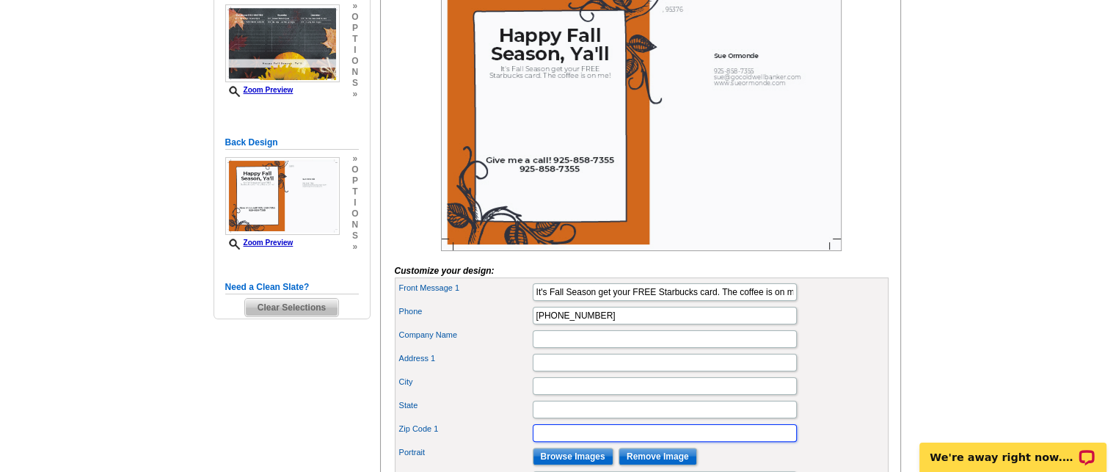
scroll to position [253, 0]
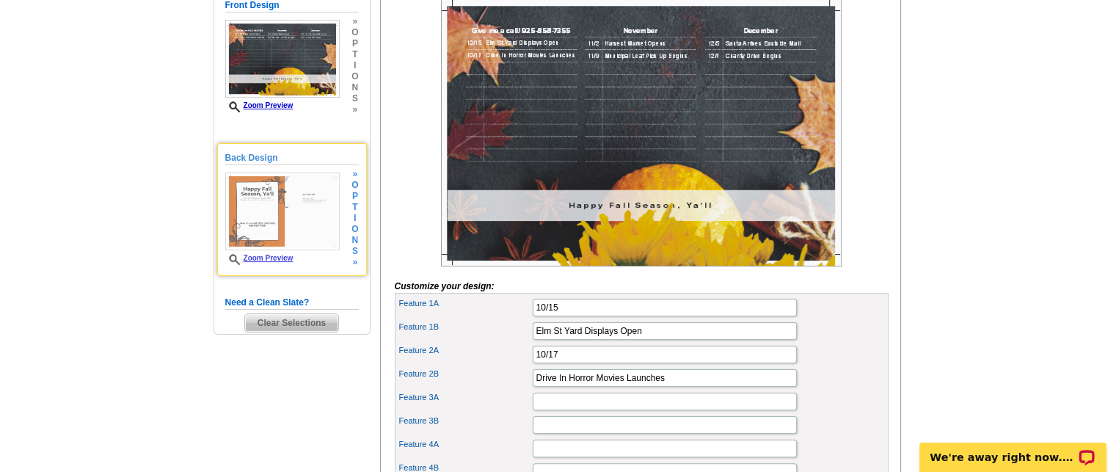
click at [258, 219] on img at bounding box center [282, 211] width 114 height 78
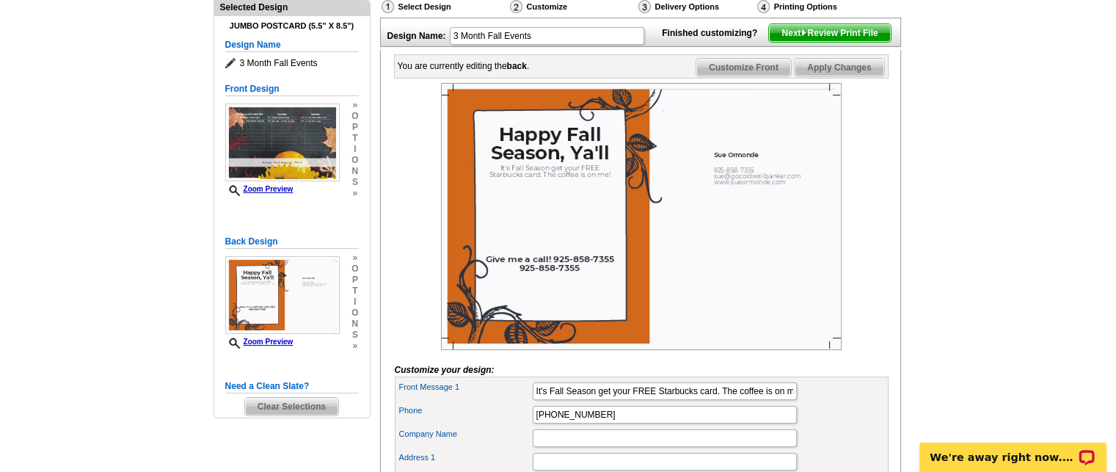
scroll to position [0, 0]
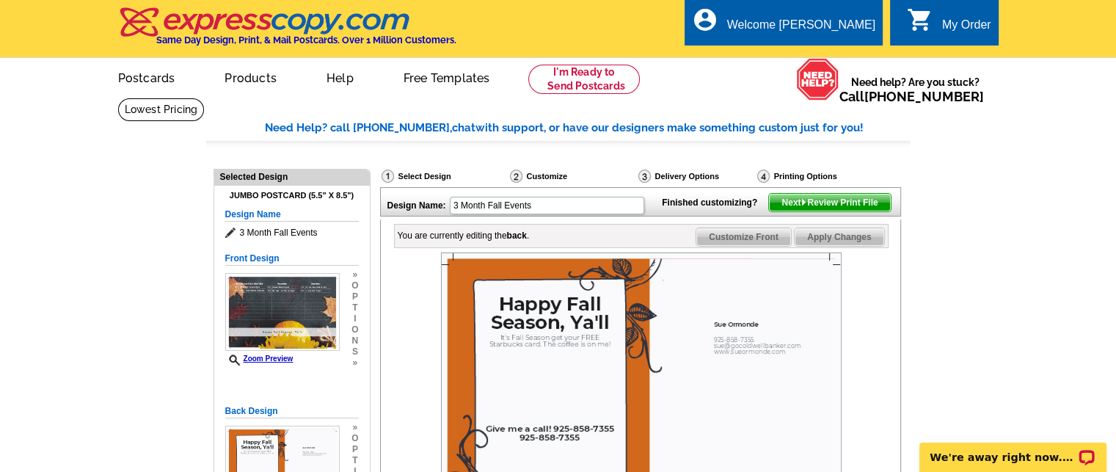
click at [415, 175] on div "Select Design" at bounding box center [444, 178] width 128 height 18
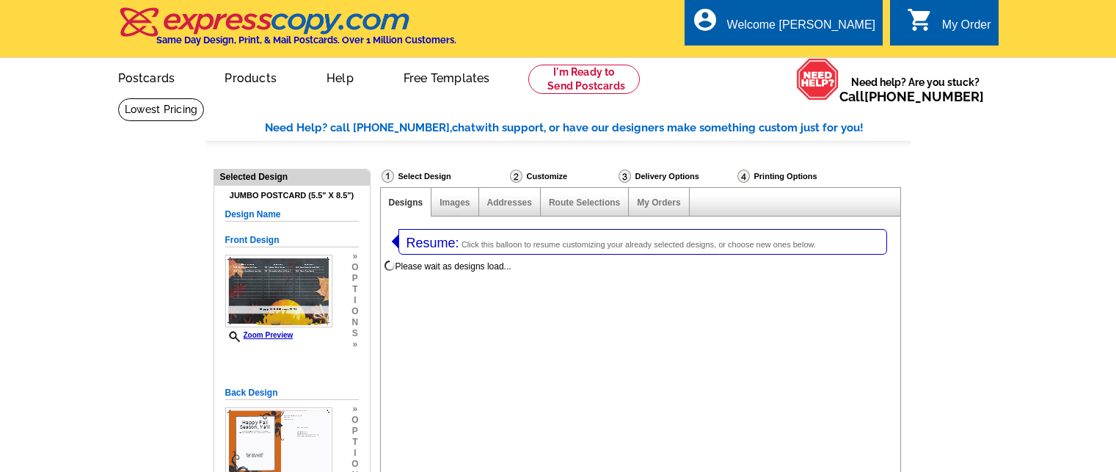
select select "1"
select select "2"
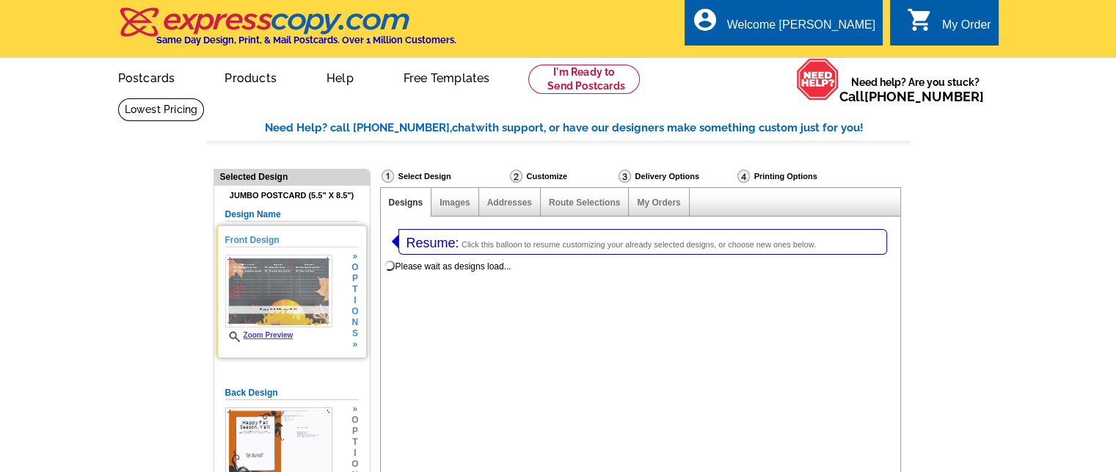
select select "785"
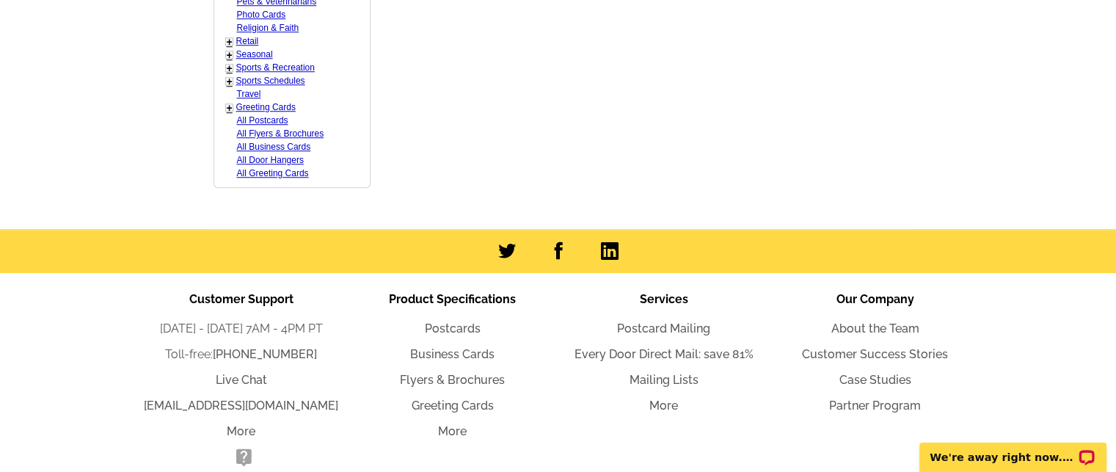
scroll to position [1351, 0]
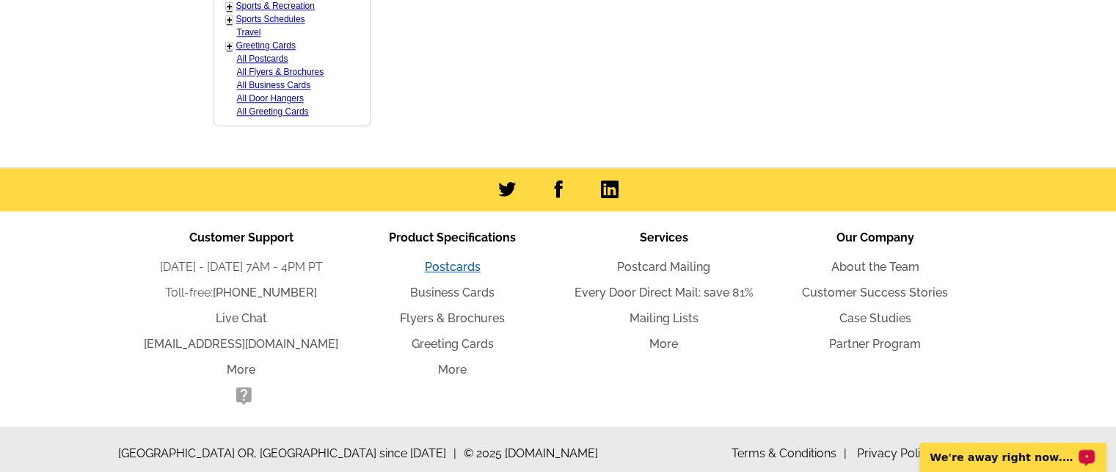
click at [449, 261] on link "Postcards" at bounding box center [453, 267] width 56 height 14
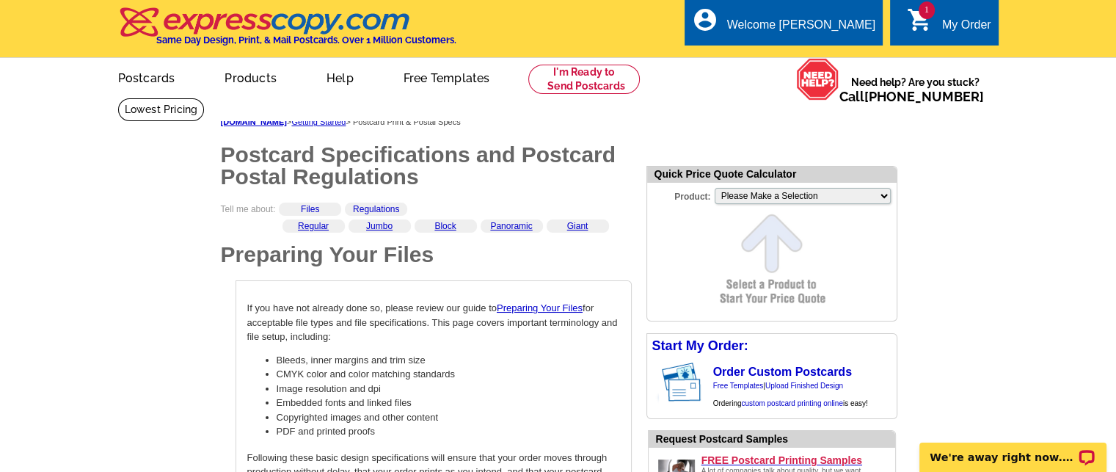
drag, startPoint x: 1118, startPoint y: 236, endPoint x: 925, endPoint y: 287, distance: 199.7
click at [309, 226] on link "Regular" at bounding box center [313, 226] width 31 height 10
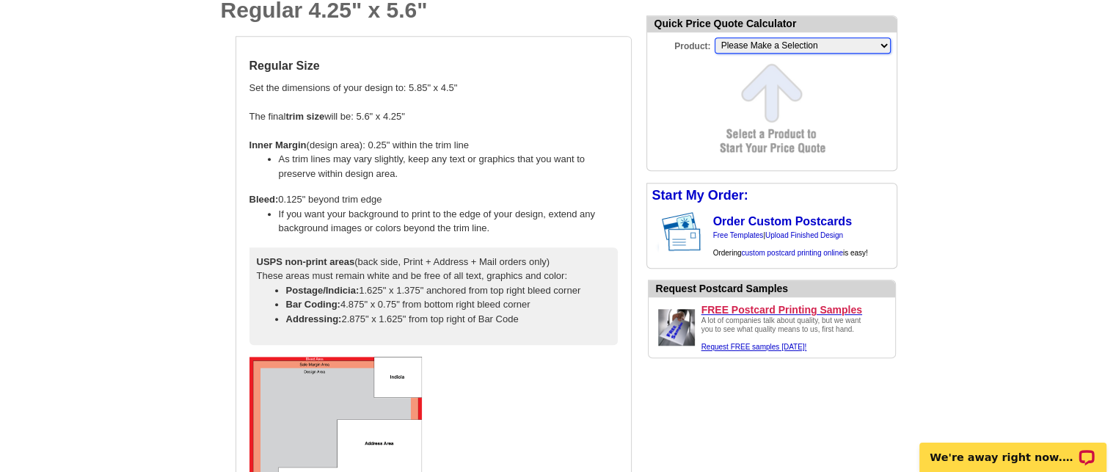
click at [806, 49] on select "Please Make a Selection Jumbo Postcard (5.5" x 8.5") Regular Postcard (4.25" x …" at bounding box center [803, 45] width 176 height 16
select select "2"
click at [715, 38] on select "Please Make a Selection Jumbo Postcard (5.5" x 8.5") Regular Postcard (4.25" x …" at bounding box center [803, 45] width 176 height 16
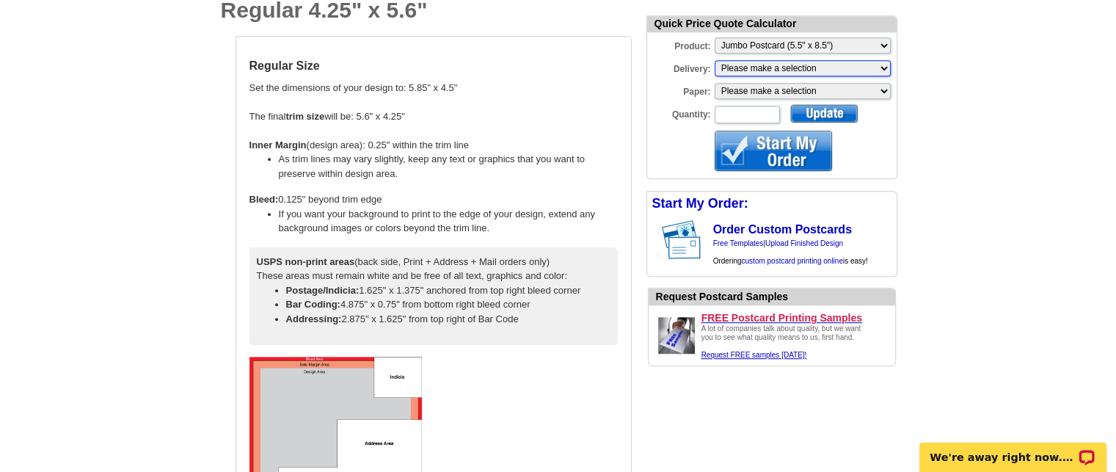
click at [875, 70] on select "Please make a selection Print + Address+USPS First Class Print-Only+Shipped To …" at bounding box center [803, 68] width 176 height 16
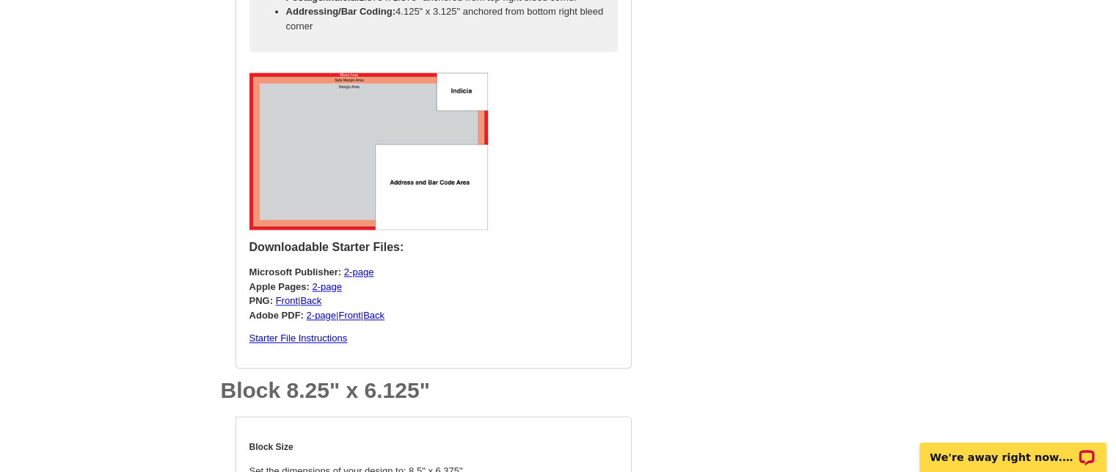
scroll to position [1794, 0]
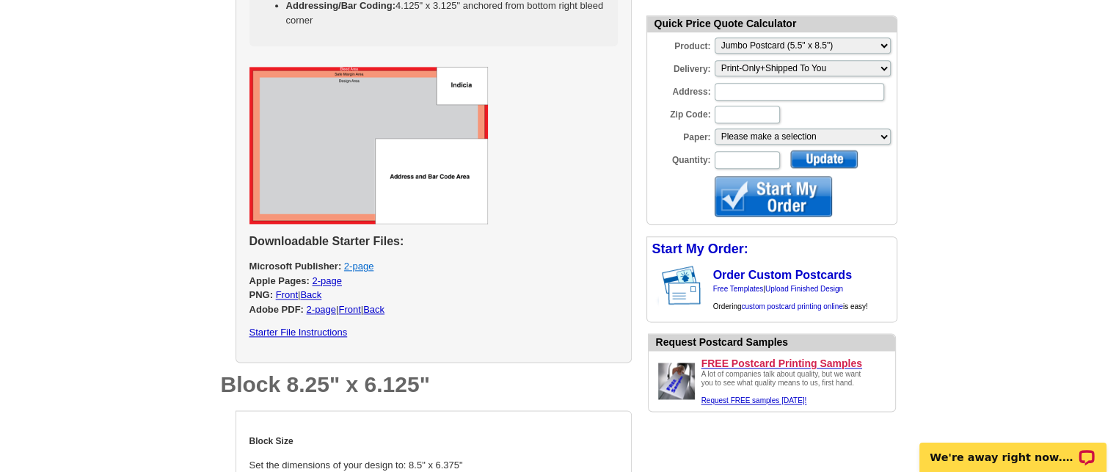
click at [357, 268] on link "2-page" at bounding box center [358, 266] width 29 height 11
